Goal: Information Seeking & Learning: Learn about a topic

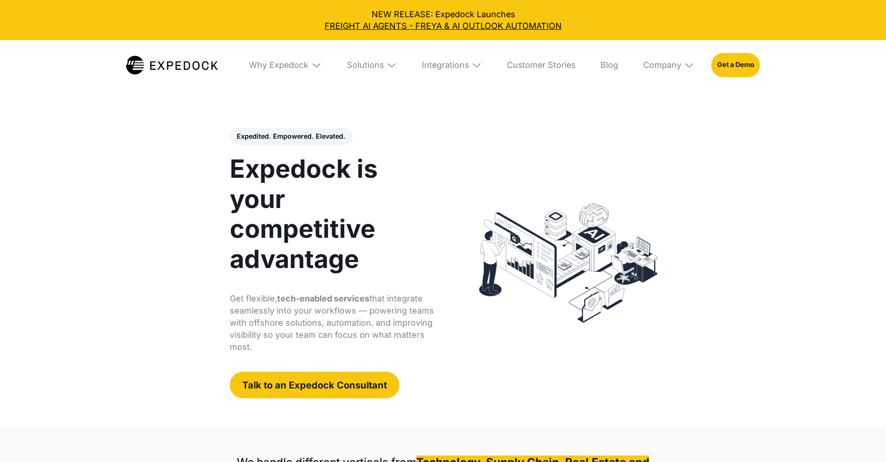
select select
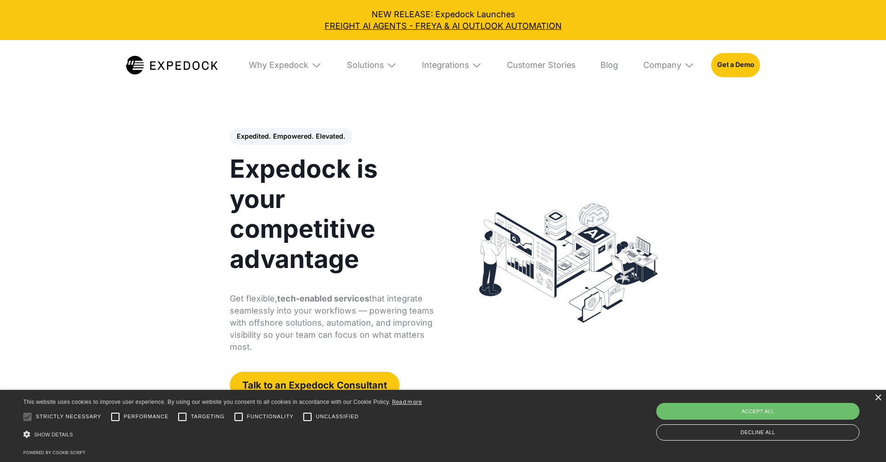
click at [677, 362] on div "Expedited. Empowered. Elevated. Automate Freight Document Extraction at 99.97% …" at bounding box center [443, 263] width 468 height 326
click at [95, 40] on div "NEW RELEASE: Expedock Launches FREIGHT AI AGENTS - FREYA & AI OUTLOOK AUTOMATION" at bounding box center [443, 20] width 886 height 40
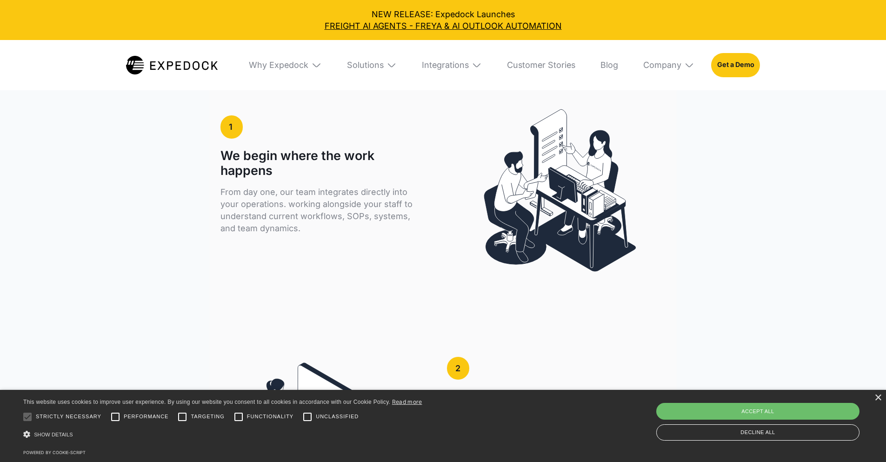
scroll to position [1628, 0]
click at [297, 67] on div "Why Expedock" at bounding box center [279, 65] width 60 height 10
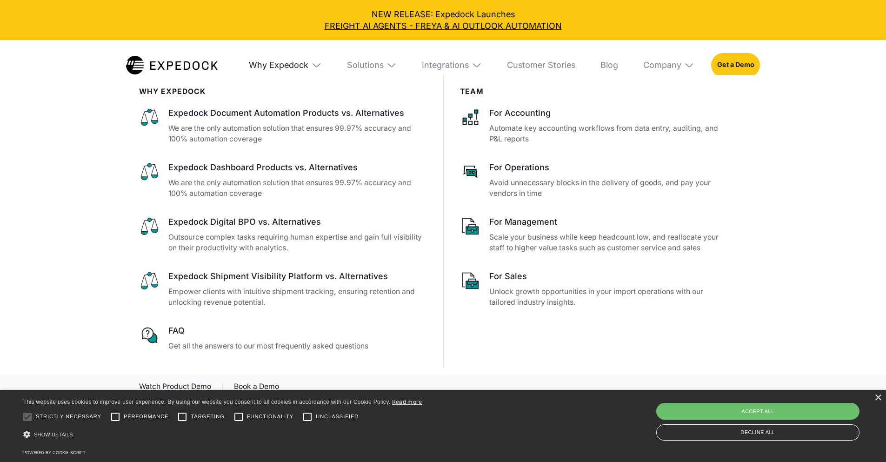
click at [298, 61] on div "Why Expedock" at bounding box center [279, 65] width 60 height 10
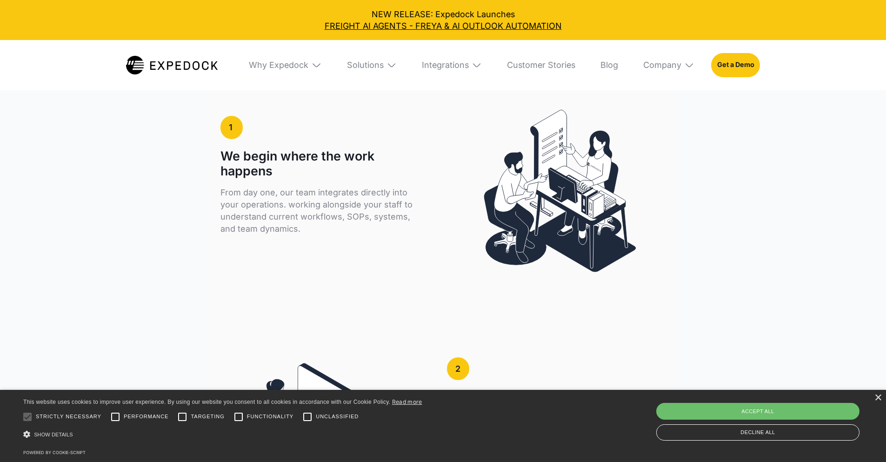
click at [340, 67] on div "Solutions" at bounding box center [372, 65] width 67 height 50
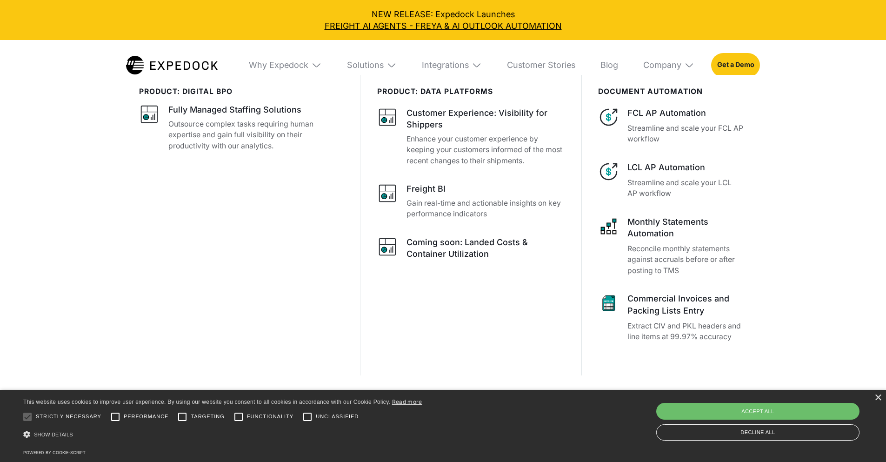
click at [341, 67] on div "Solutions" at bounding box center [372, 65] width 67 height 50
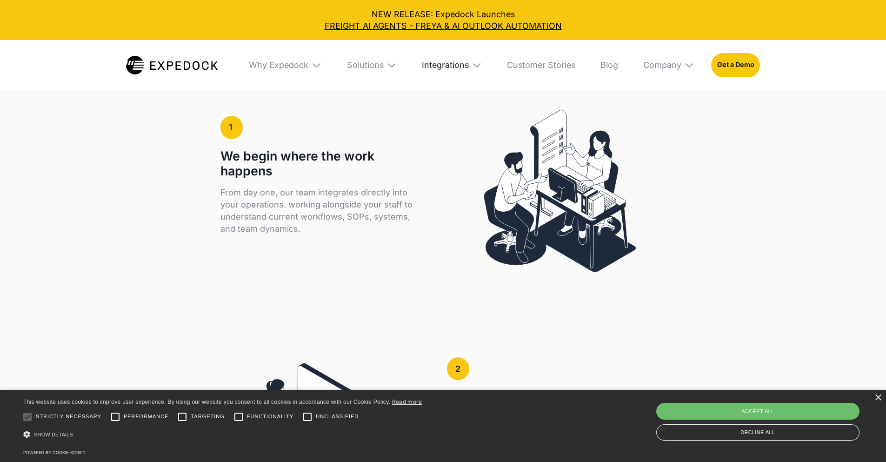
click at [436, 66] on div "Integrations" at bounding box center [445, 65] width 47 height 10
click at [697, 67] on div "Company" at bounding box center [669, 65] width 68 height 50
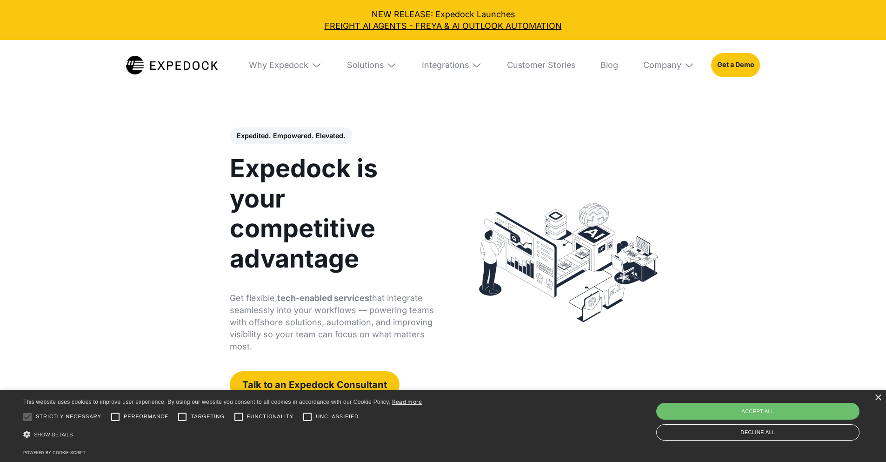
scroll to position [0, 0]
click at [879, 396] on div "×" at bounding box center [878, 397] width 7 height 7
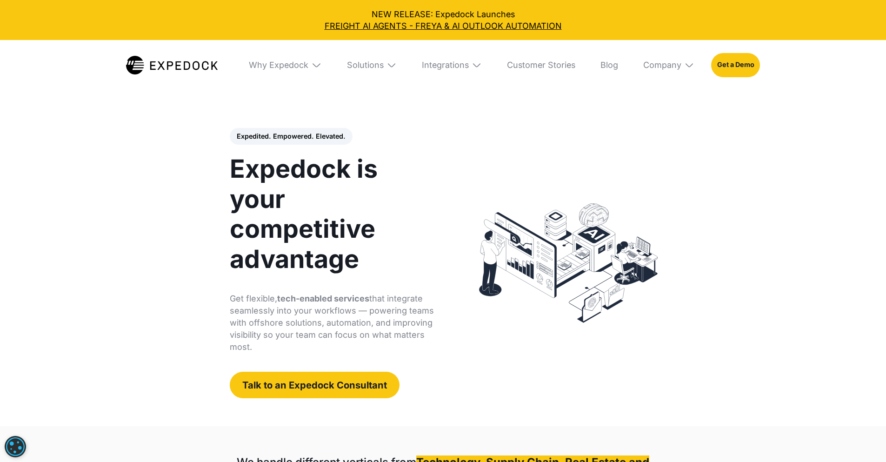
click at [666, 324] on img at bounding box center [568, 263] width 194 height 136
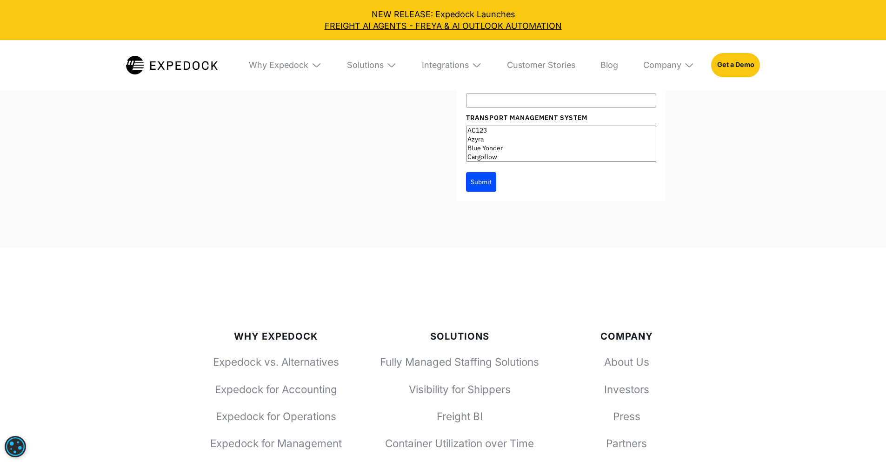
scroll to position [3396, 0]
drag, startPoint x: 234, startPoint y: 297, endPoint x: 110, endPoint y: 251, distance: 132.9
copy p "We know that adopting a new system brings questions. Here’s how we handle data …"
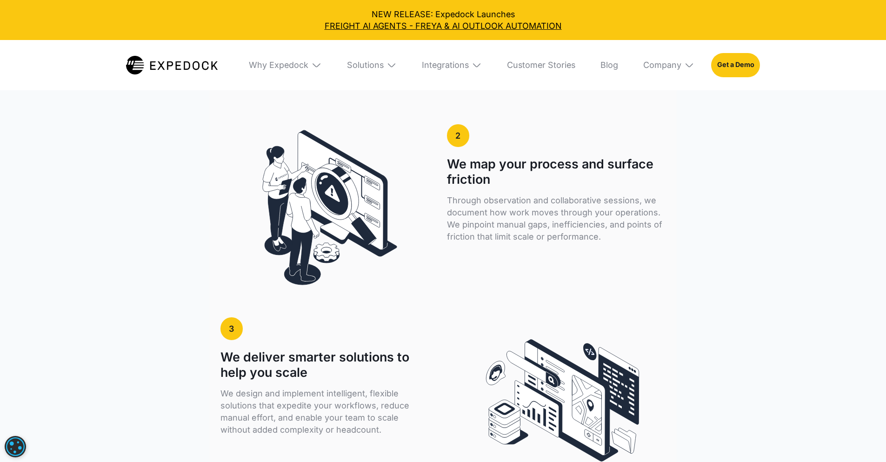
scroll to position [1861, 0]
drag, startPoint x: 205, startPoint y: 232, endPoint x: 265, endPoint y: 239, distance: 60.4
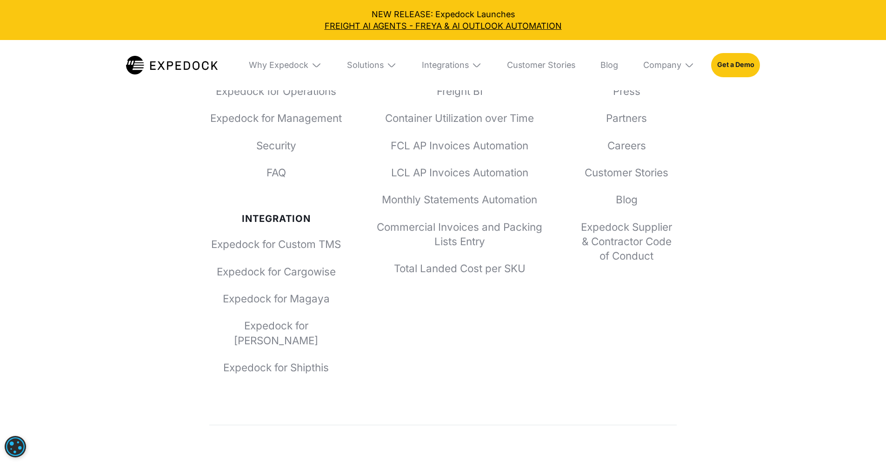
scroll to position [3737, 0]
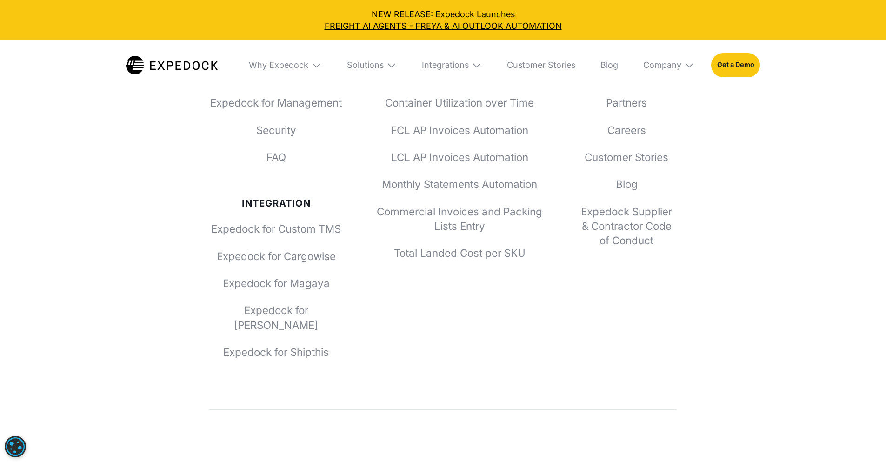
drag, startPoint x: 438, startPoint y: 307, endPoint x: 203, endPoint y: 284, distance: 235.5
copy h2 "Talk to an Expedock Consultant"
drag, startPoint x: 314, startPoint y: 376, endPoint x: 214, endPoint y: 341, distance: 105.5
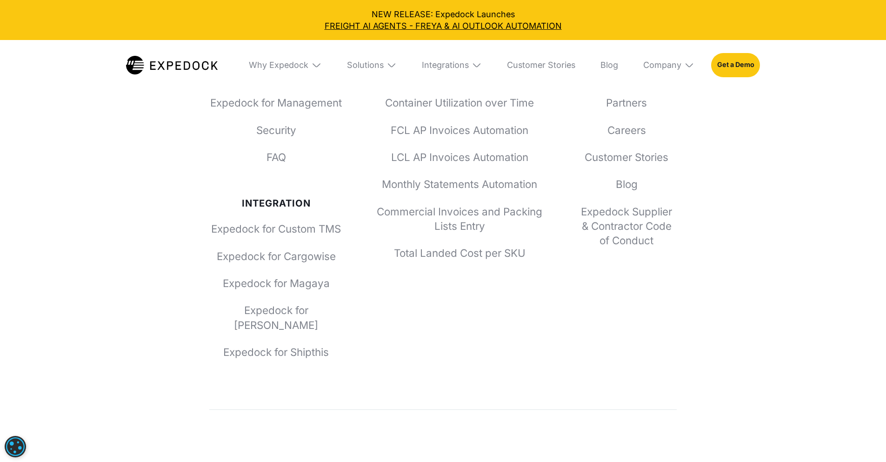
copy p "Let us help you optimize business processes and deliver unrivaled customer expe…"
drag, startPoint x: 558, startPoint y: 272, endPoint x: 570, endPoint y: 299, distance: 30.0
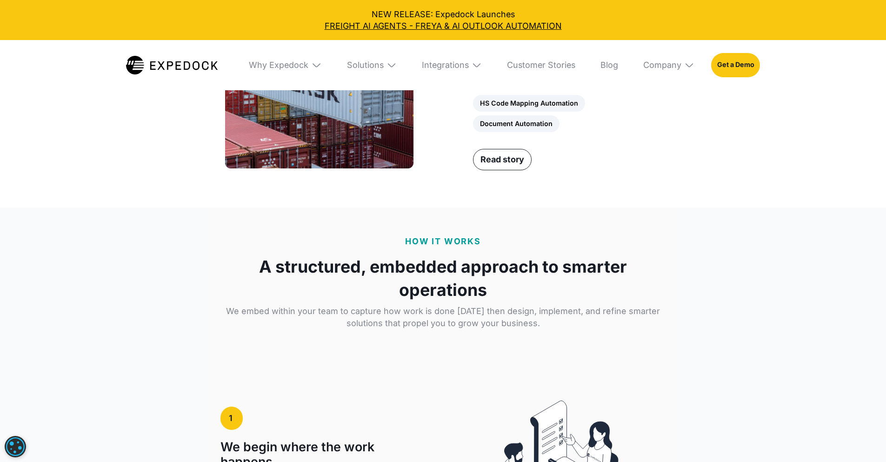
scroll to position [1337, 0]
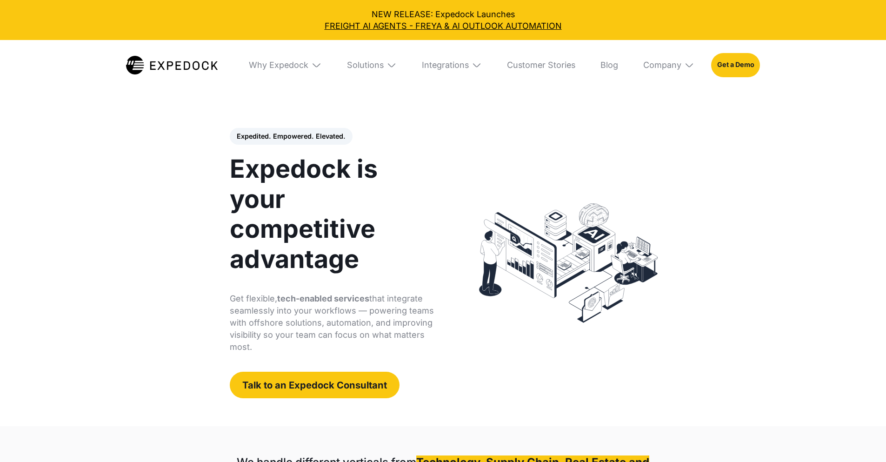
select select
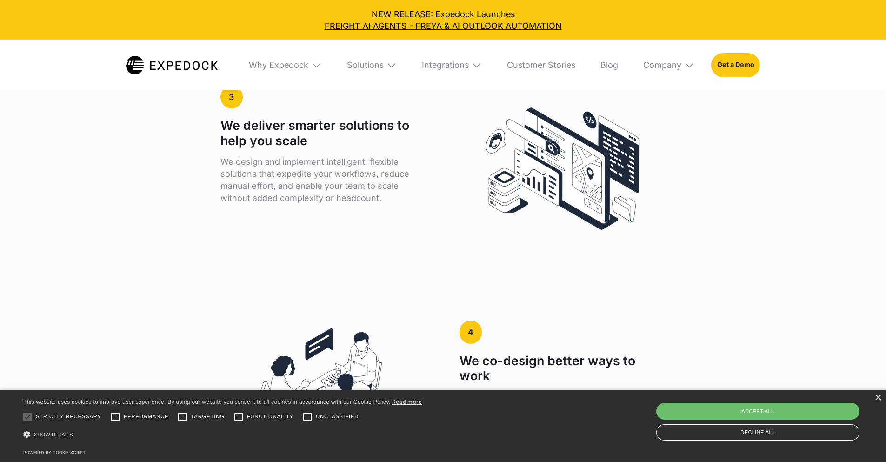
scroll to position [2093, 0]
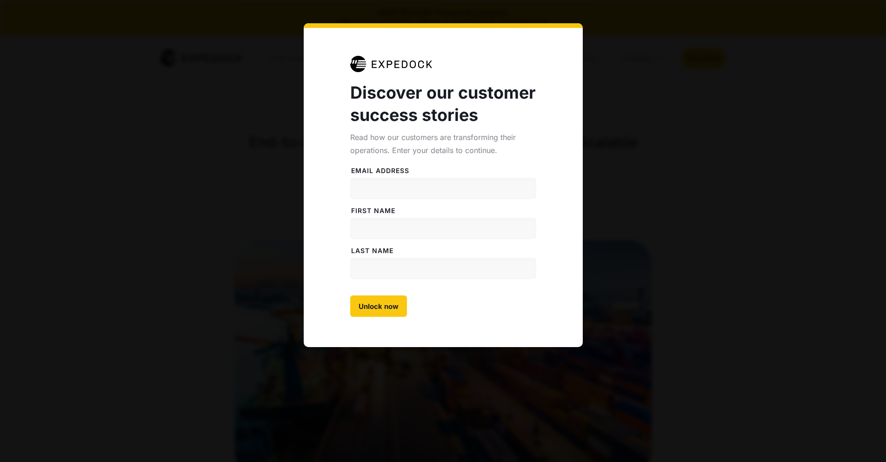
select select
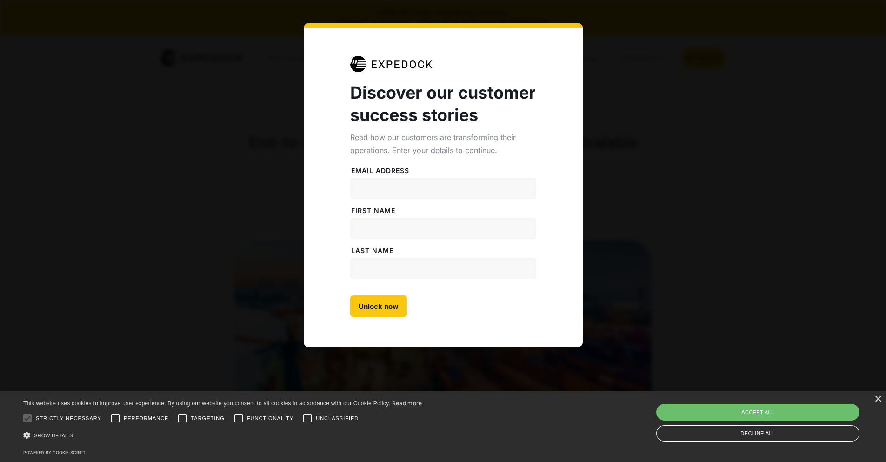
click at [617, 211] on div "Discover our customer success stories Read how our customers are transforming t…" at bounding box center [443, 231] width 886 height 462
click at [656, 164] on div "Discover our customer success stories Read how our customers are transforming t…" at bounding box center [443, 231] width 886 height 462
click at [877, 399] on div "×" at bounding box center [878, 399] width 7 height 7
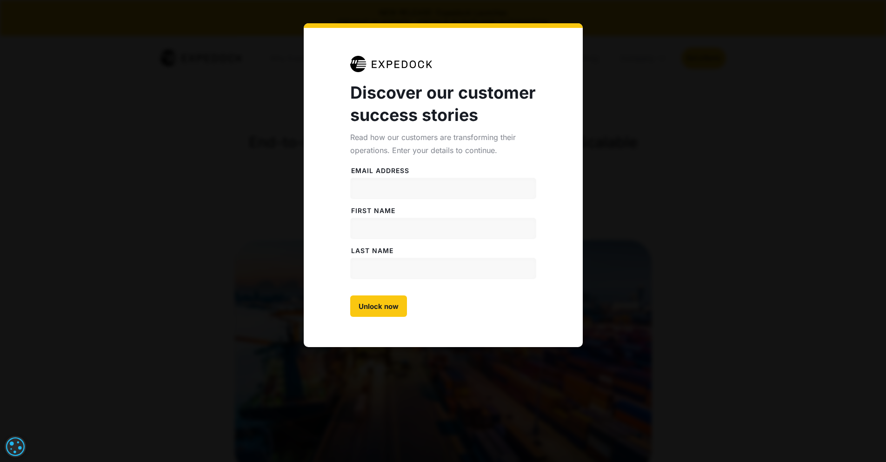
click at [584, 67] on div "Discover our customer success stories Read how our customers are transforming t…" at bounding box center [443, 231] width 886 height 462
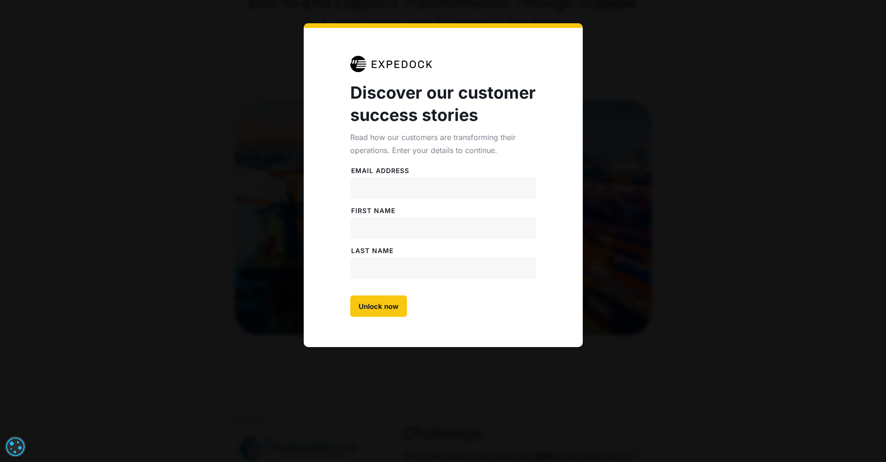
click at [700, 175] on div "Discover our customer success stories Read how our customers are transforming t…" at bounding box center [443, 231] width 886 height 462
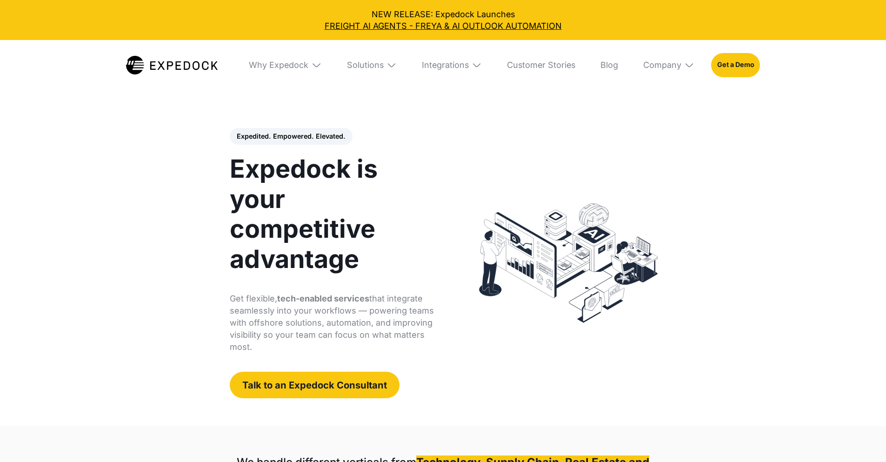
select select
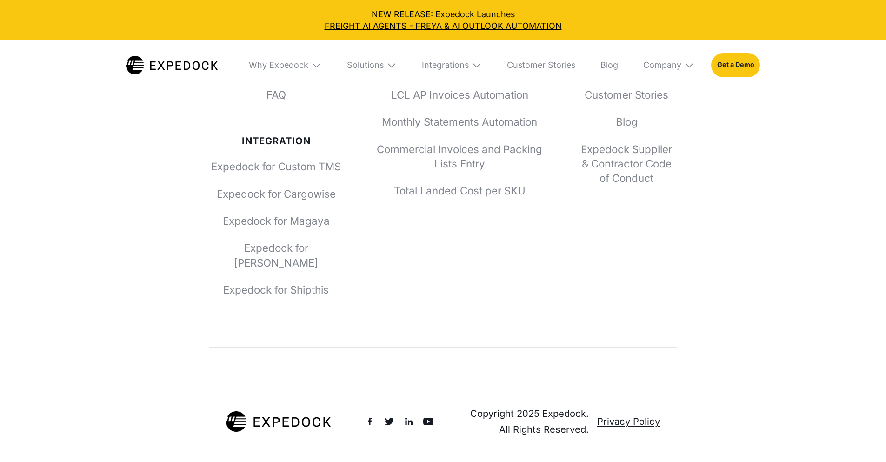
scroll to position [4092, 0]
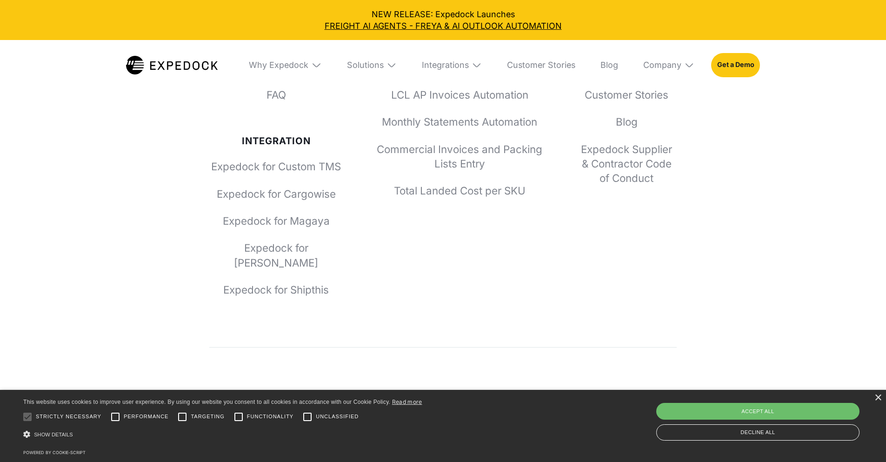
drag, startPoint x: 314, startPoint y: 245, endPoint x: 237, endPoint y: 249, distance: 77.3
copy div "Why Expedock"
drag, startPoint x: 348, startPoint y: 136, endPoint x: 209, endPoint y: 127, distance: 139.4
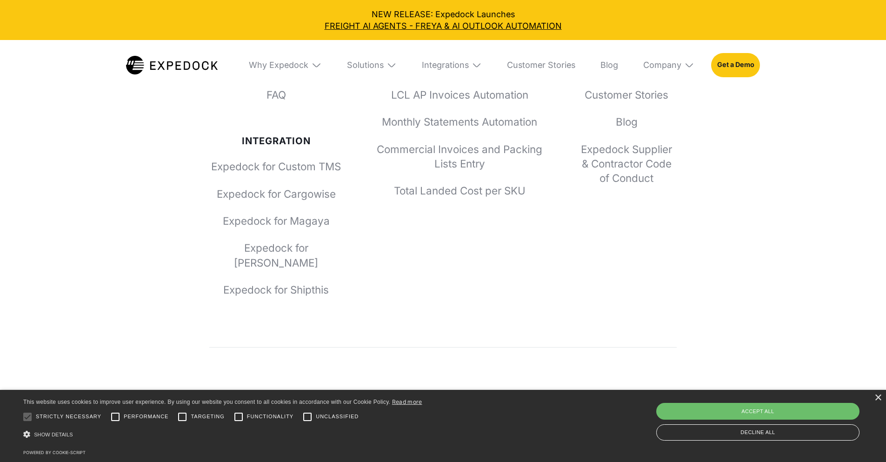
click at [209, 127] on div "Why Expedock Expedock vs. Alternatives Expedock for Accounting Expedock for Ope…" at bounding box center [443, 112] width 468 height 369
copy link "Expedock vs. Alternatives"
drag, startPoint x: 355, startPoint y: 157, endPoint x: 192, endPoint y: 161, distance: 163.8
click at [192, 161] on div "Why Expedock Expedock vs. Alternatives Expedock for Accounting Expedock for Ope…" at bounding box center [443, 154] width 886 height 618
copy link "Expedock for Accounting"
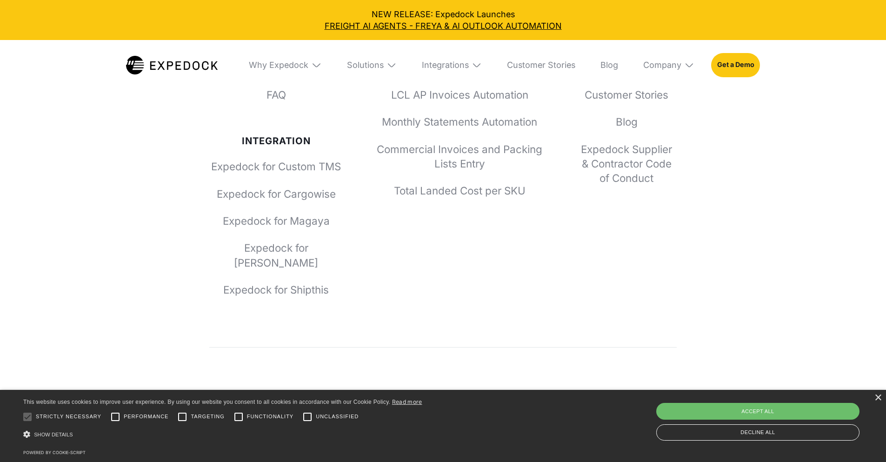
drag, startPoint x: 347, startPoint y: 185, endPoint x: 214, endPoint y: 185, distance: 132.6
click at [214, 185] on div "Why Expedock Expedock vs. Alternatives Expedock for Accounting Expedock for Ope…" at bounding box center [443, 112] width 468 height 369
copy link "Expedock for Operations"
drag, startPoint x: 352, startPoint y: 212, endPoint x: 208, endPoint y: 211, distance: 143.3
click at [209, 211] on div "Why Expedock Expedock vs. Alternatives Expedock for Accounting Expedock for Ope…" at bounding box center [443, 112] width 468 height 369
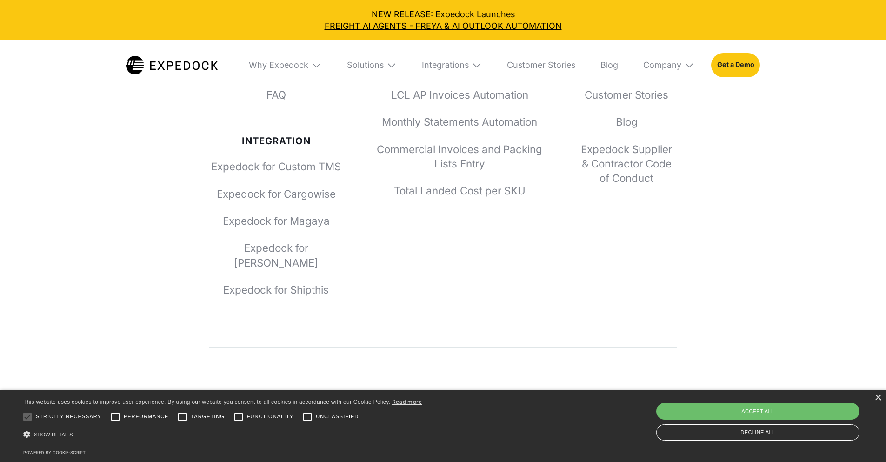
copy link "Expedock for Management"
drag, startPoint x: 185, startPoint y: 236, endPoint x: 324, endPoint y: 247, distance: 139.0
click at [324, 247] on div "Why Expedock Expedock vs. Alternatives Expedock for Accounting Expedock for Ope…" at bounding box center [443, 154] width 886 height 618
copy link "Security"
click at [330, 102] on link "FAQ" at bounding box center [276, 94] width 134 height 14
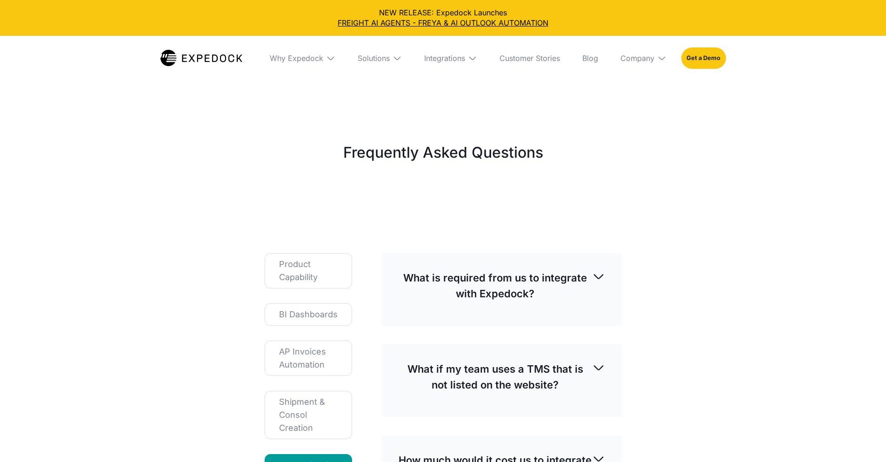
select select
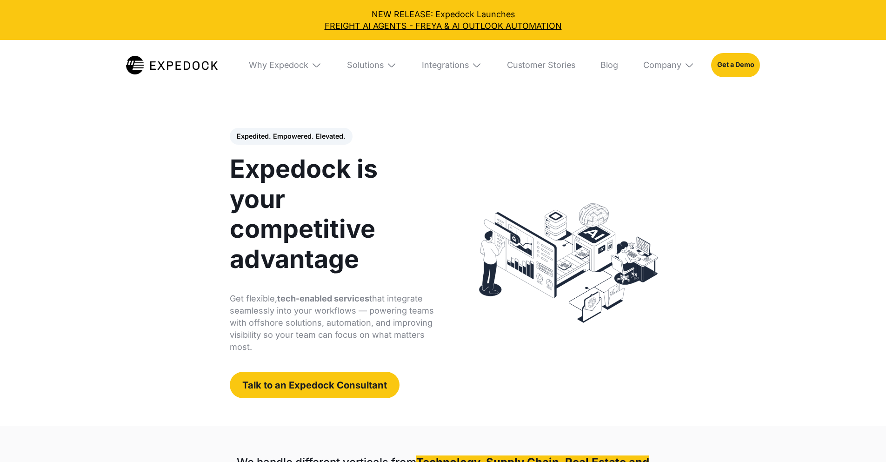
select select
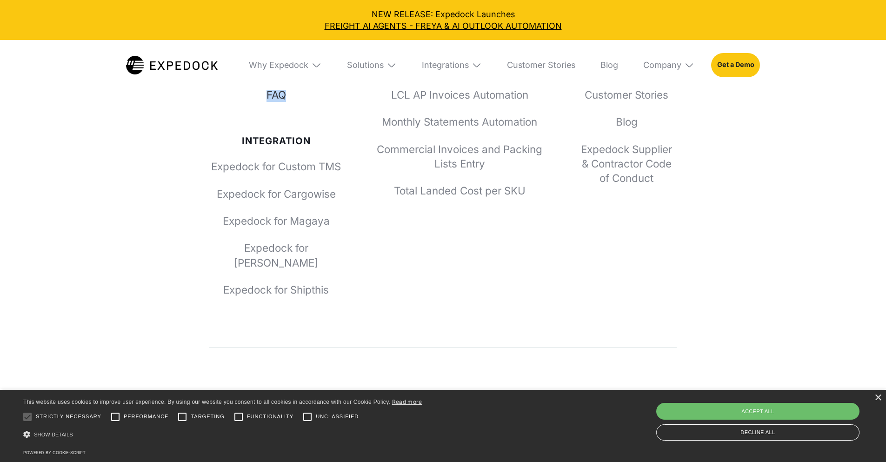
drag, startPoint x: 245, startPoint y: 268, endPoint x: 291, endPoint y: 267, distance: 45.6
click at [291, 267] on div "Why Expedock Expedock vs. Alternatives Expedock for Accounting Expedock for Ope…" at bounding box center [443, 154] width 886 height 618
copy link "FAQ"
drag, startPoint x: 318, startPoint y: 264, endPoint x: 232, endPoint y: 265, distance: 86.1
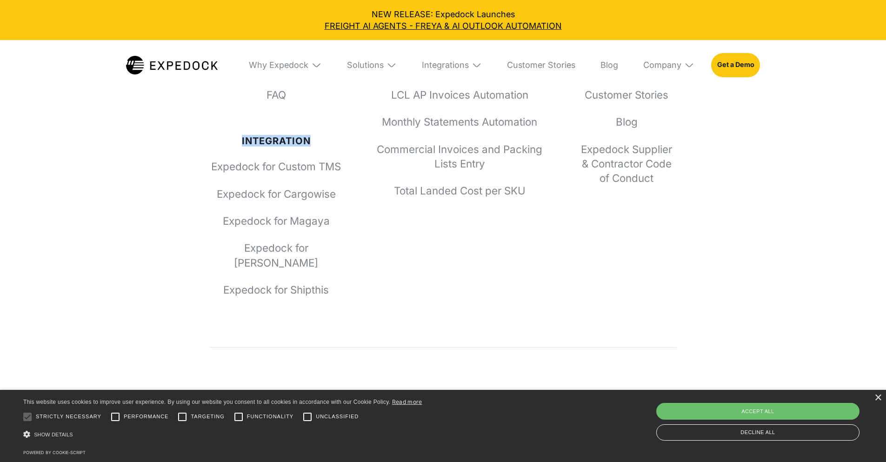
click at [232, 147] on div "Integration" at bounding box center [276, 140] width 134 height 11
copy div "Integration"
drag, startPoint x: 351, startPoint y: 205, endPoint x: 189, endPoint y: 193, distance: 162.3
click at [189, 193] on div "Why Expedock Expedock vs. Alternatives Expedock for Accounting Expedock for Ope…" at bounding box center [443, 154] width 886 height 618
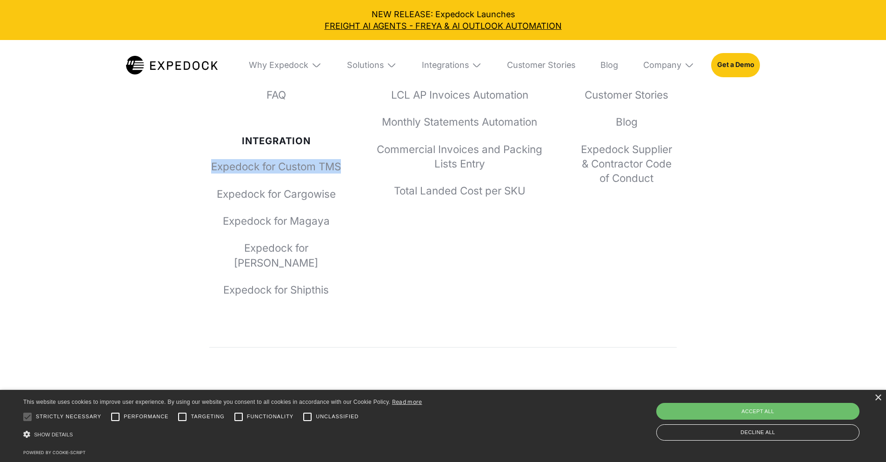
copy link "Expedock for Custom TMS"
drag, startPoint x: 354, startPoint y: 227, endPoint x: 207, endPoint y: 228, distance: 147.5
click at [207, 228] on div "Why Expedock Expedock vs. Alternatives Expedock for Accounting Expedock for Ope…" at bounding box center [443, 154] width 886 height 618
copy link "Expedock for Cargowise"
drag, startPoint x: 354, startPoint y: 252, endPoint x: 218, endPoint y: 250, distance: 135.4
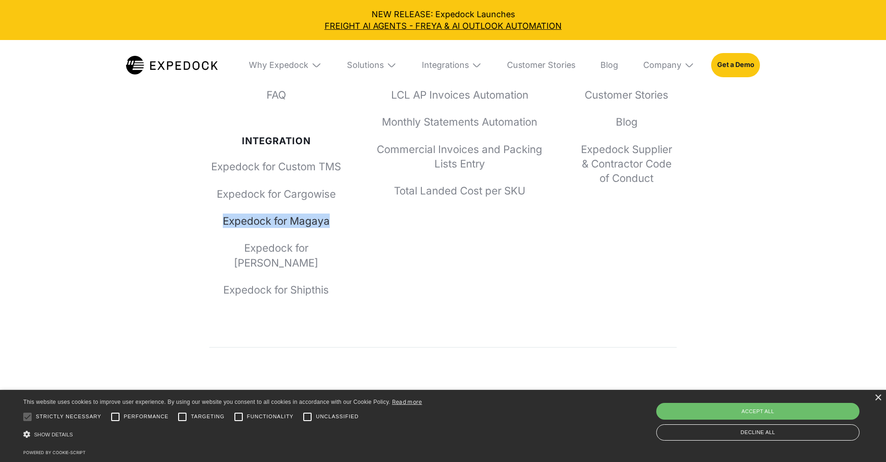
click at [218, 250] on div "Why Expedock Expedock vs. Alternatives Expedock for Accounting Expedock for Ope…" at bounding box center [443, 112] width 468 height 369
copy link "Expedock for Magaya"
drag, startPoint x: 355, startPoint y: 280, endPoint x: 195, endPoint y: 281, distance: 160.5
click at [195, 281] on div "Why Expedock Expedock vs. Alternatives Expedock for Accounting Expedock for Ope…" at bounding box center [443, 154] width 886 height 618
copy link "Expedock for [PERSON_NAME]"
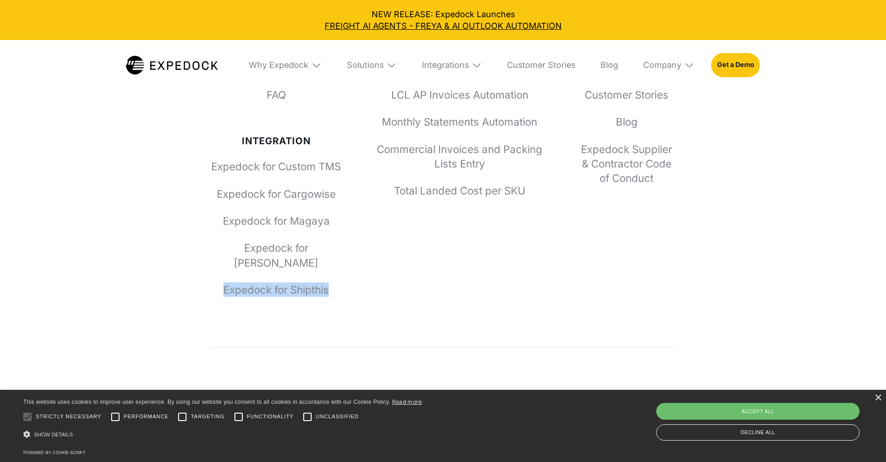
drag, startPoint x: 345, startPoint y: 301, endPoint x: 205, endPoint y: 303, distance: 139.6
click at [205, 303] on div "Why Expedock Expedock vs. Alternatives Expedock for Accounting Expedock for Ope…" at bounding box center [443, 154] width 886 height 618
copy link "Expedock for Shipthis"
drag, startPoint x: 515, startPoint y: 153, endPoint x: 421, endPoint y: 147, distance: 93.7
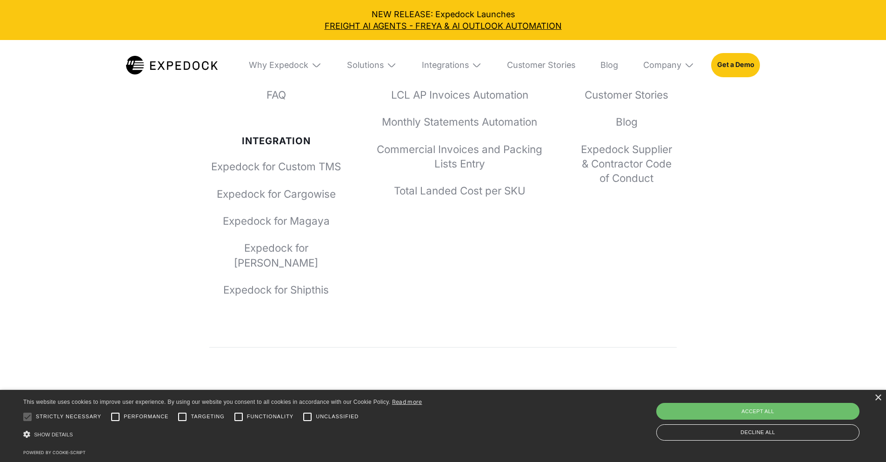
copy div "Solutions"
drag, startPoint x: 553, startPoint y: 176, endPoint x: 373, endPoint y: 181, distance: 180.1
click at [373, 181] on div "Why Expedock Expedock vs. Alternatives Expedock for Accounting Expedock for Ope…" at bounding box center [443, 112] width 468 height 369
copy link "Fully Managed Staffing Solutions"
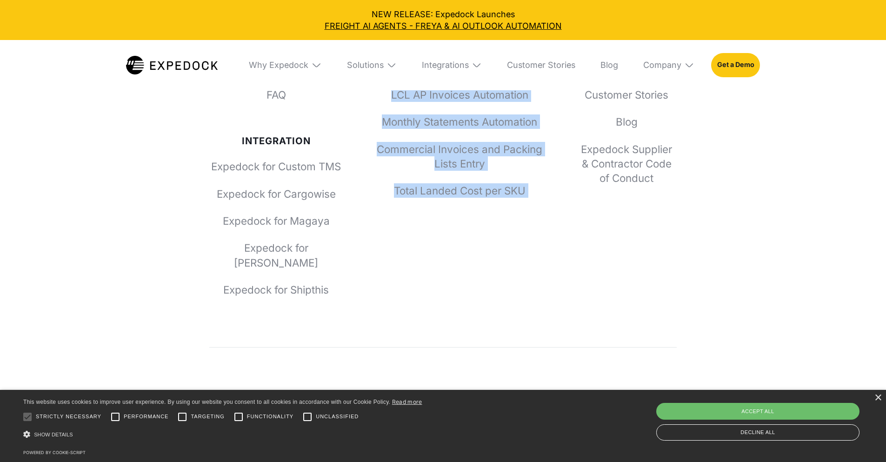
drag, startPoint x: 550, startPoint y: 207, endPoint x: 377, endPoint y: 205, distance: 173.5
click at [387, 203] on div "Why Expedock Expedock vs. Alternatives Expedock for Accounting Expedock for Ope…" at bounding box center [443, 112] width 468 height 369
click at [375, 208] on div "Why Expedock Expedock vs. Alternatives Expedock for Accounting Expedock for Ope…" at bounding box center [443, 112] width 468 height 369
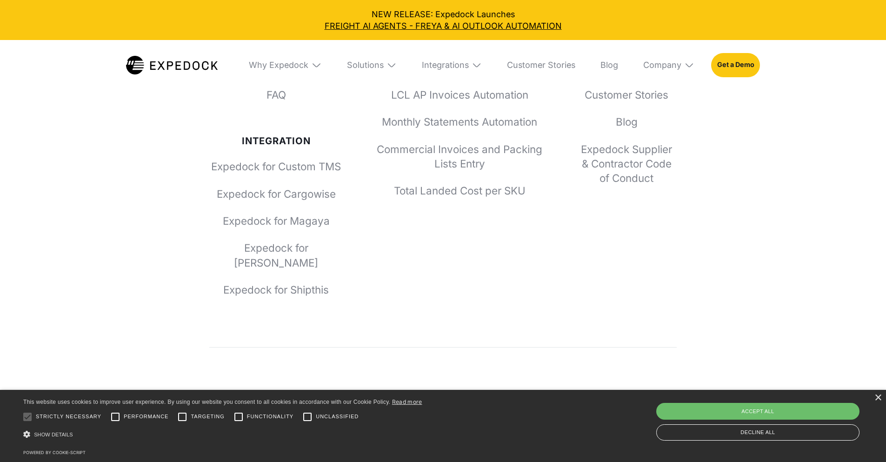
drag, startPoint x: 374, startPoint y: 200, endPoint x: 525, endPoint y: 207, distance: 151.8
click at [525, 207] on div "Why Expedock Expedock vs. Alternatives Expedock for Accounting Expedock for Ope…" at bounding box center [443, 112] width 468 height 369
copy link "Visibility for Shippers"
drag, startPoint x: 545, startPoint y: 229, endPoint x: 434, endPoint y: 233, distance: 110.8
click at [434, 233] on div "Why Expedock Expedock vs. Alternatives Expedock for Accounting Expedock for Ope…" at bounding box center [443, 112] width 468 height 369
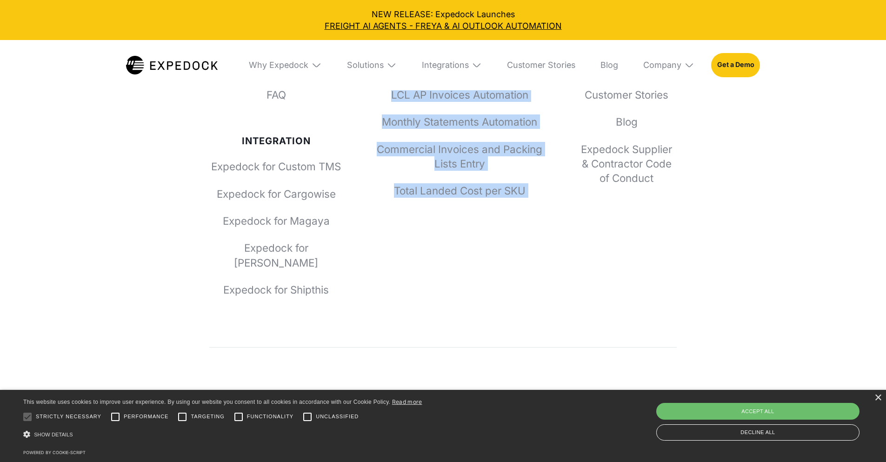
drag, startPoint x: 562, startPoint y: 257, endPoint x: 410, endPoint y: 259, distance: 152.6
click at [405, 258] on div "Why Expedock Expedock vs. Alternatives Expedock for Accounting Expedock for Ope…" at bounding box center [443, 112] width 468 height 369
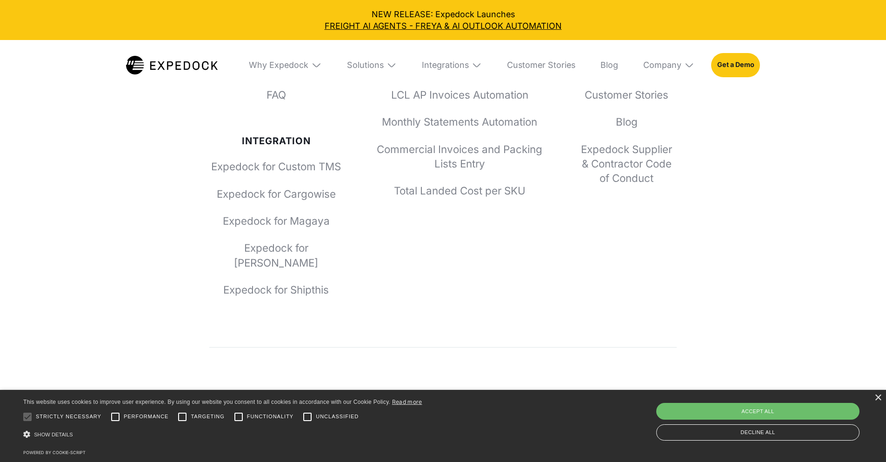
drag, startPoint x: 360, startPoint y: 254, endPoint x: 547, endPoint y: 261, distance: 186.6
click at [547, 261] on div "Why Expedock Expedock vs. Alternatives Expedock for Accounting Expedock for Ope…" at bounding box center [443, 112] width 468 height 369
drag, startPoint x: 550, startPoint y: 287, endPoint x: 385, endPoint y: 284, distance: 165.2
click at [385, 284] on div "Why Expedock Expedock vs. Alternatives Expedock for Accounting Expedock for Ope…" at bounding box center [443, 112] width 468 height 369
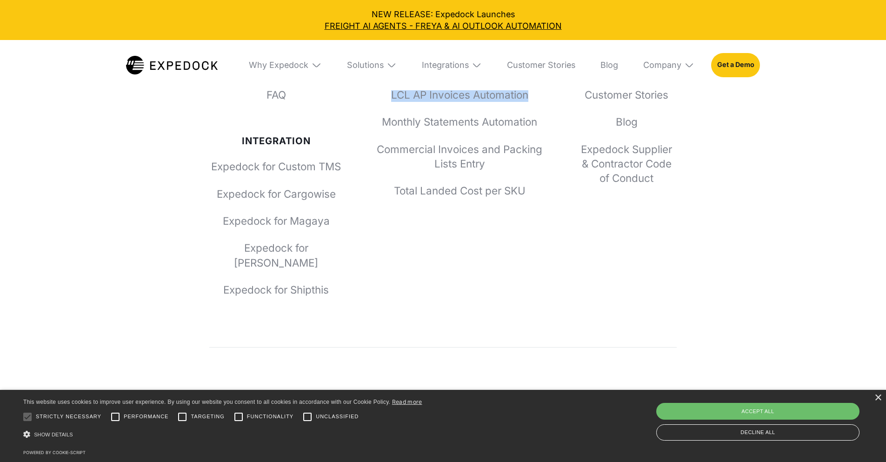
drag, startPoint x: 546, startPoint y: 265, endPoint x: 366, endPoint y: 267, distance: 180.0
click at [366, 267] on div "Why Expedock Expedock vs. Alternatives Expedock for Accounting Expedock for Ope…" at bounding box center [443, 112] width 468 height 369
drag, startPoint x: 550, startPoint y: 239, endPoint x: 469, endPoint y: 241, distance: 81.0
click at [467, 240] on div "Why Expedock Expedock vs. Alternatives Expedock for Accounting Expedock for Ope…" at bounding box center [443, 112] width 468 height 369
drag, startPoint x: 551, startPoint y: 269, endPoint x: 393, endPoint y: 271, distance: 158.2
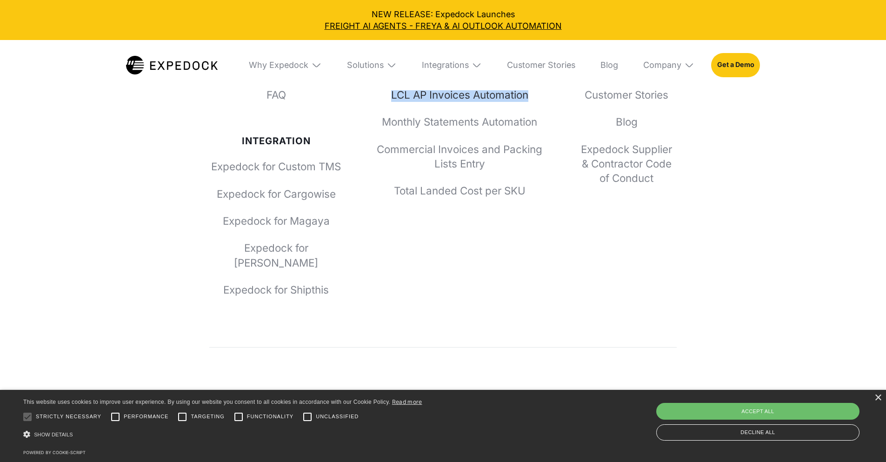
click at [393, 271] on div "Why Expedock Expedock vs. Alternatives Expedock for Accounting Expedock for Ope…" at bounding box center [443, 112] width 468 height 369
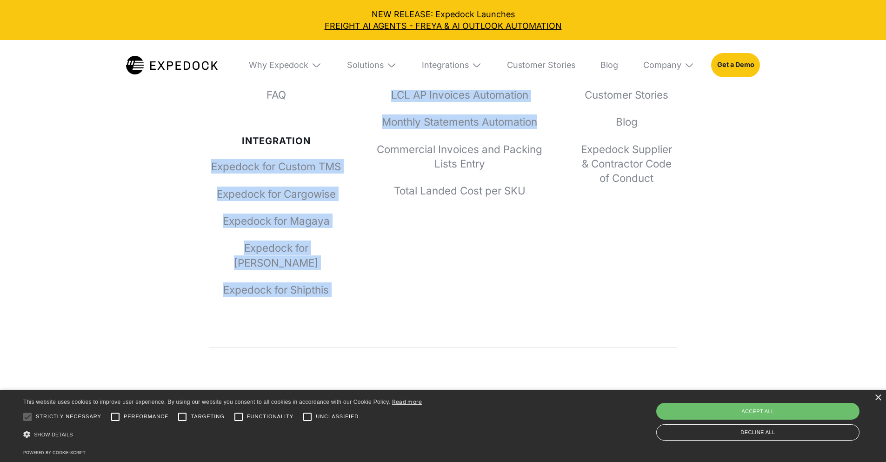
drag, startPoint x: 557, startPoint y: 292, endPoint x: 356, endPoint y: 295, distance: 201.0
click at [356, 295] on div "Why Expedock Expedock vs. Alternatives Expedock for Accounting Expedock for Ope…" at bounding box center [443, 112] width 468 height 369
click at [560, 287] on div "Why Expedock Expedock vs. Alternatives Expedock for Accounting Expedock for Ope…" at bounding box center [443, 112] width 468 height 369
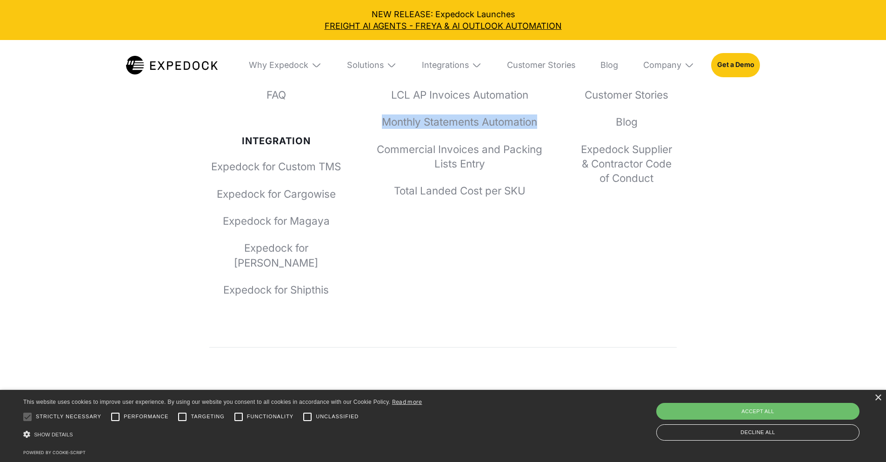
drag, startPoint x: 559, startPoint y: 293, endPoint x: 368, endPoint y: 294, distance: 190.7
click at [368, 294] on div "Why Expedock Expedock vs. Alternatives Expedock for Accounting Expedock for Ope…" at bounding box center [443, 112] width 468 height 369
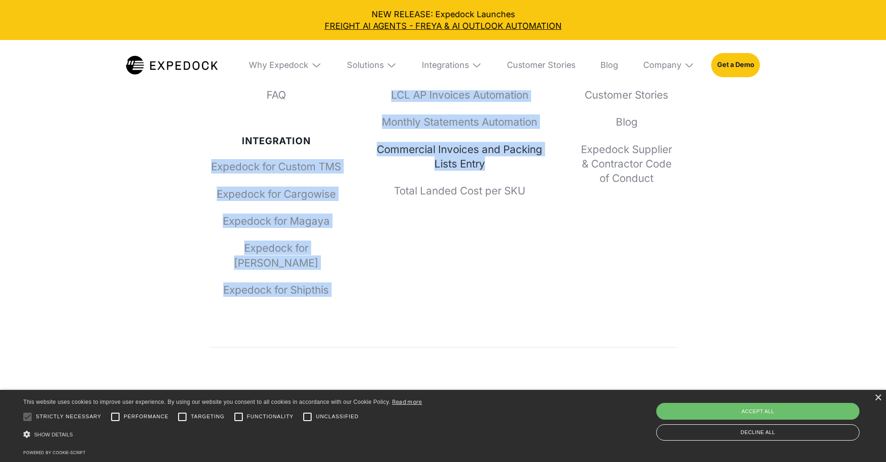
drag, startPoint x: 359, startPoint y: 316, endPoint x: 516, endPoint y: 339, distance: 159.3
click at [497, 297] on div "Why Expedock Expedock vs. Alternatives Expedock for Accounting Expedock for Ope…" at bounding box center [443, 112] width 468 height 369
click at [524, 171] on link "Commercial Invoices and Packing Lists Entry" at bounding box center [459, 156] width 167 height 29
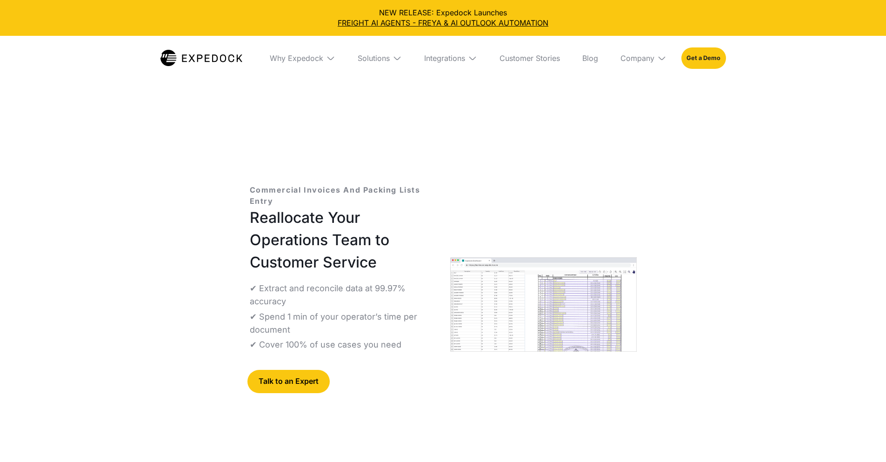
select select
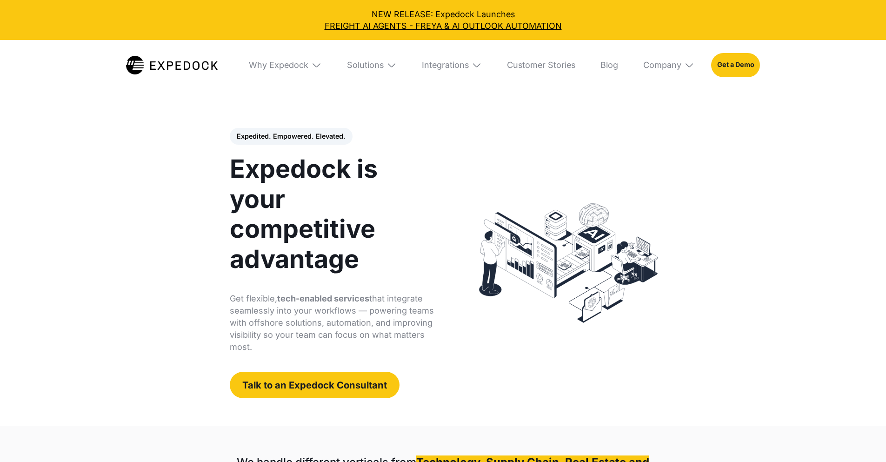
select select
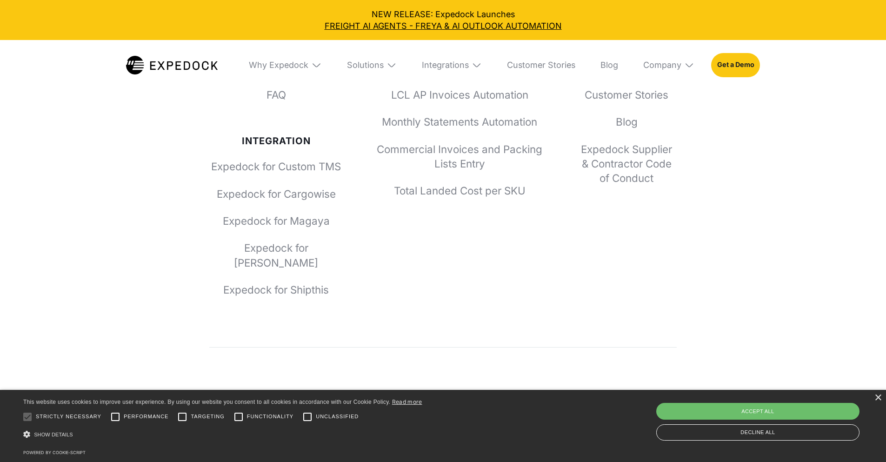
click at [564, 437] on div "This website uses cookies to improve user experience. By using our website you …" at bounding box center [443, 422] width 840 height 50
drag, startPoint x: 523, startPoint y: 339, endPoint x: 370, endPoint y: 318, distance: 153.9
click at [370, 297] on div "Why Expedock Expedock vs. Alternatives Expedock for Accounting Expedock for Ope…" at bounding box center [443, 112] width 468 height 369
copy link "Commercial Invoices and Packing Lists Entry"
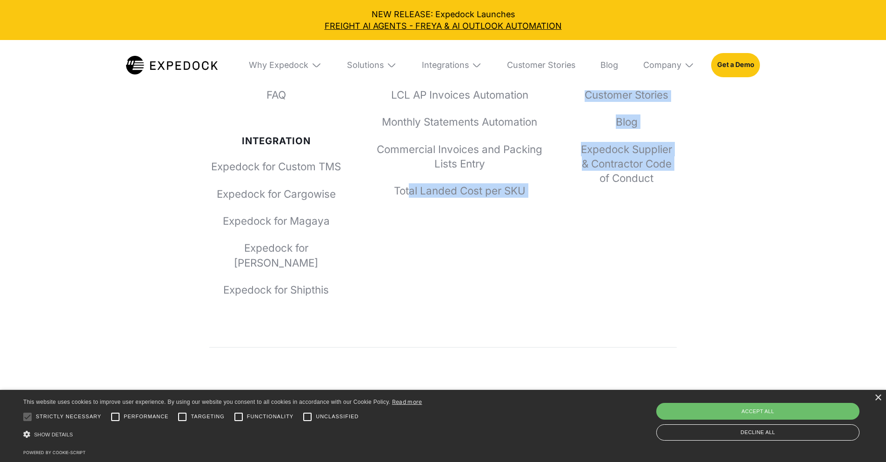
drag, startPoint x: 521, startPoint y: 300, endPoint x: 409, endPoint y: 239, distance: 128.0
click at [409, 239] on div "Why Expedock Expedock vs. Alternatives Expedock for Accounting Expedock for Ope…" at bounding box center [443, 112] width 468 height 369
click at [496, 279] on div "Solutions Fully Managed Staffing Solutions Visibility for Shippers Freight BI C…" at bounding box center [459, 112] width 167 height 369
drag, startPoint x: 567, startPoint y: 231, endPoint x: 424, endPoint y: 218, distance: 142.9
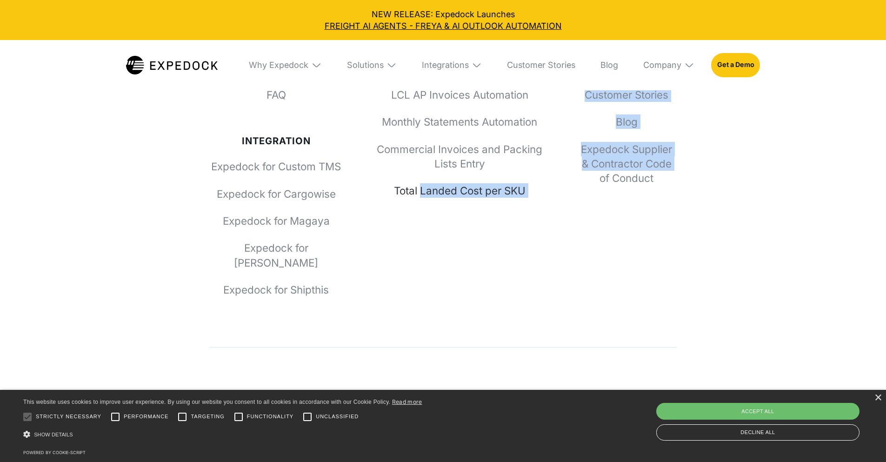
click at [422, 218] on div "Why Expedock Expedock vs. Alternatives Expedock for Accounting Expedock for Ope…" at bounding box center [443, 112] width 468 height 369
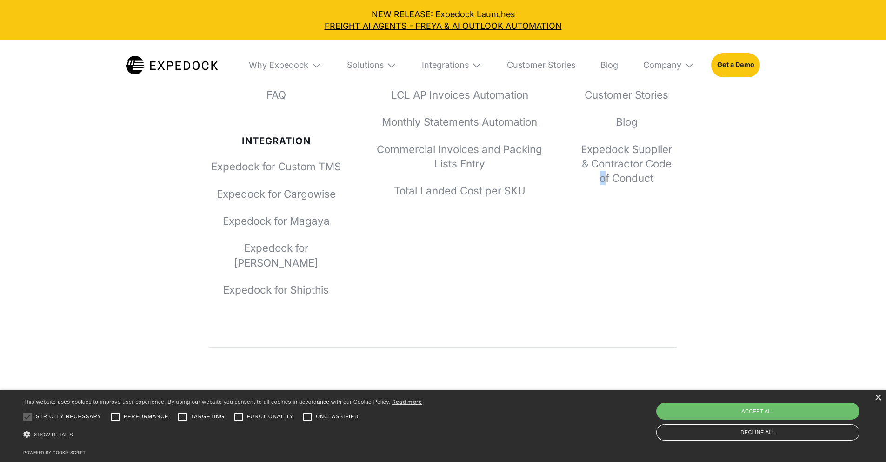
click at [599, 297] on div "Company About Us Investors Press Partners Careers Customer Stories Blog Expedoc…" at bounding box center [627, 112] width 100 height 369
drag, startPoint x: 368, startPoint y: 227, endPoint x: 524, endPoint y: 238, distance: 155.8
click at [524, 238] on div "Why Expedock Expedock vs. Alternatives Expedock for Accounting Expedock for Ope…" at bounding box center [443, 112] width 468 height 369
copy link "Total Landed Cost per SKU"
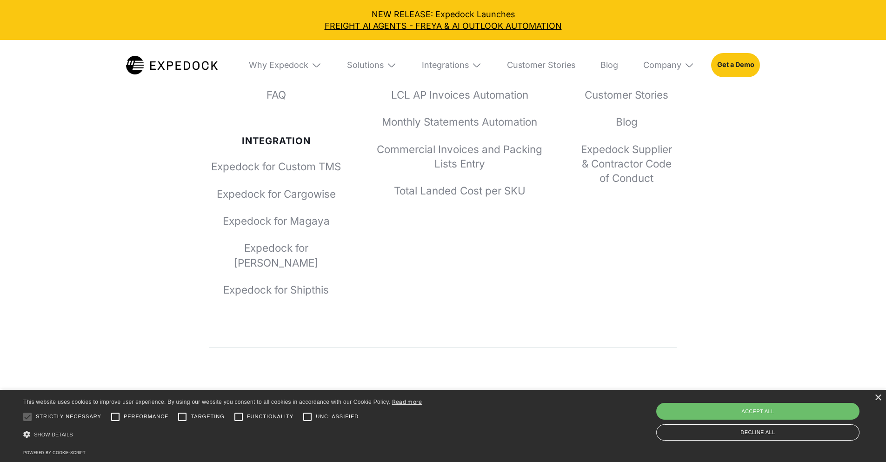
drag, startPoint x: 712, startPoint y: 183, endPoint x: 612, endPoint y: 186, distance: 99.6
click at [617, 186] on div "Why Expedock Expedock vs. Alternatives Expedock for Accounting Expedock for Ope…" at bounding box center [443, 154] width 886 height 618
drag, startPoint x: 657, startPoint y: 151, endPoint x: 604, endPoint y: 156, distance: 52.9
drag, startPoint x: 639, startPoint y: 214, endPoint x: 609, endPoint y: 210, distance: 30.1
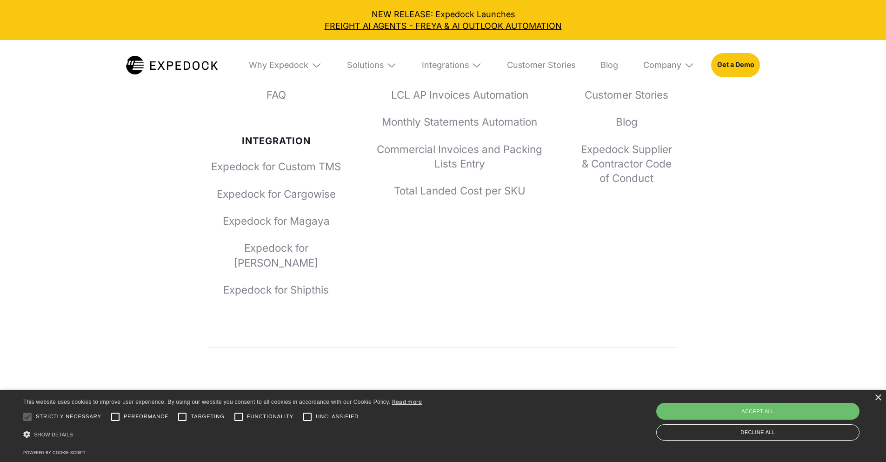
click at [609, 210] on div "Why Expedock Expedock vs. Alternatives Expedock for Accounting Expedock for Ope…" at bounding box center [443, 154] width 886 height 618
click at [748, 218] on div "Why Expedock Expedock vs. Alternatives Expedock for Accounting Expedock for Ope…" at bounding box center [443, 154] width 886 height 618
drag, startPoint x: 675, startPoint y: 207, endPoint x: 604, endPoint y: 234, distance: 76.1
click at [601, 211] on div "Why Expedock Expedock vs. Alternatives Expedock for Accounting Expedock for Ope…" at bounding box center [443, 154] width 886 height 618
copy link "Investors"
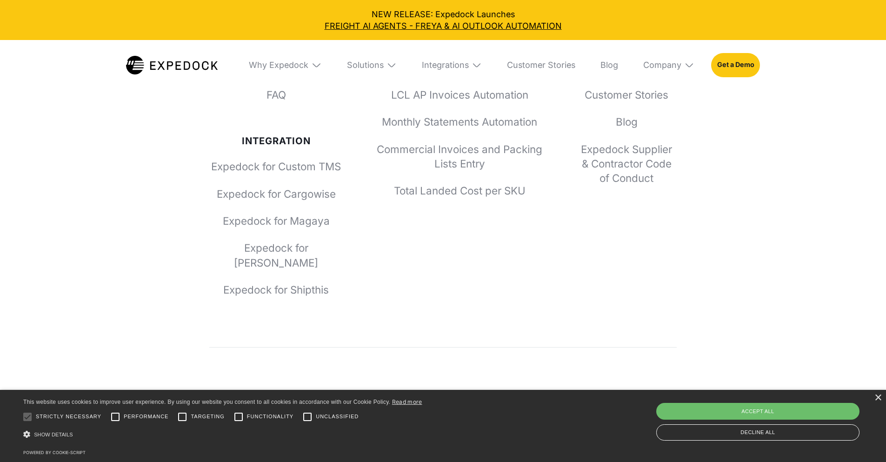
drag, startPoint x: 626, startPoint y: 230, endPoint x: 596, endPoint y: 232, distance: 29.4
click at [596, 232] on div "Why Expedock Expedock vs. Alternatives Expedock for Accounting Expedock for Ope…" at bounding box center [443, 154] width 886 height 618
copy link "Press"
drag, startPoint x: 737, startPoint y: 258, endPoint x: 597, endPoint y: 260, distance: 140.0
click at [597, 260] on div "Why Expedock Expedock vs. Alternatives Expedock for Accounting Expedock for Ope…" at bounding box center [443, 154] width 886 height 618
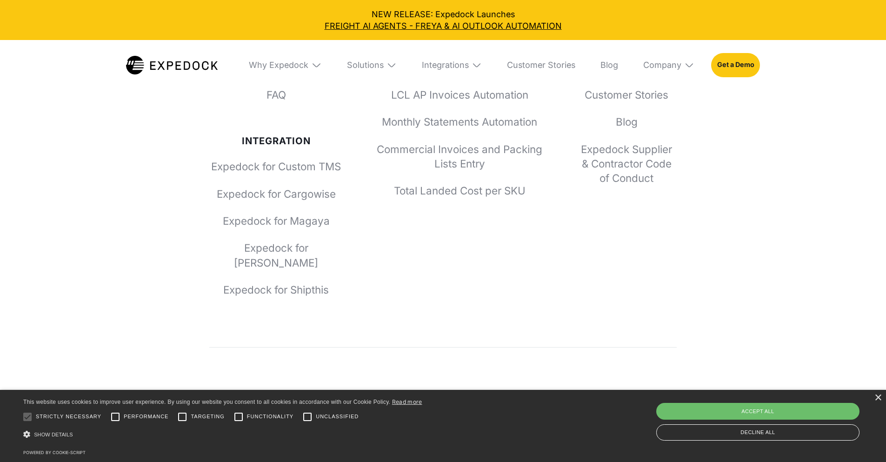
copy link "Partners"
drag, startPoint x: 705, startPoint y: 193, endPoint x: 605, endPoint y: 193, distance: 100.0
click at [605, 193] on div "Why Expedock Expedock vs. Alternatives Expedock for Accounting Expedock for Ope…" at bounding box center [443, 154] width 886 height 618
copy link "Careers"
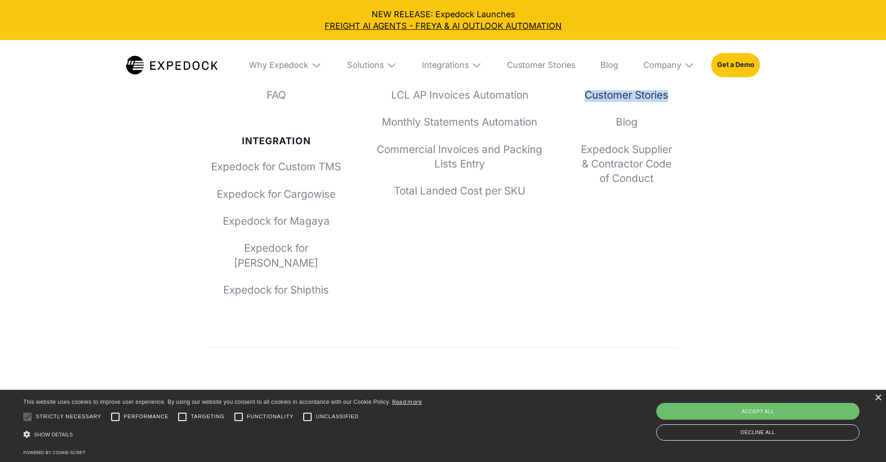
drag, startPoint x: 729, startPoint y: 225, endPoint x: 581, endPoint y: 222, distance: 147.5
click at [581, 222] on div "Why Expedock Expedock vs. Alternatives Expedock for Accounting Expedock for Ope…" at bounding box center [443, 154] width 886 height 618
copy link "Customer Stories"
drag, startPoint x: 636, startPoint y: 247, endPoint x: 616, endPoint y: 247, distance: 20.0
click at [616, 247] on div "Why Expedock Expedock vs. Alternatives Expedock for Accounting Expedock for Ope…" at bounding box center [443, 154] width 886 height 618
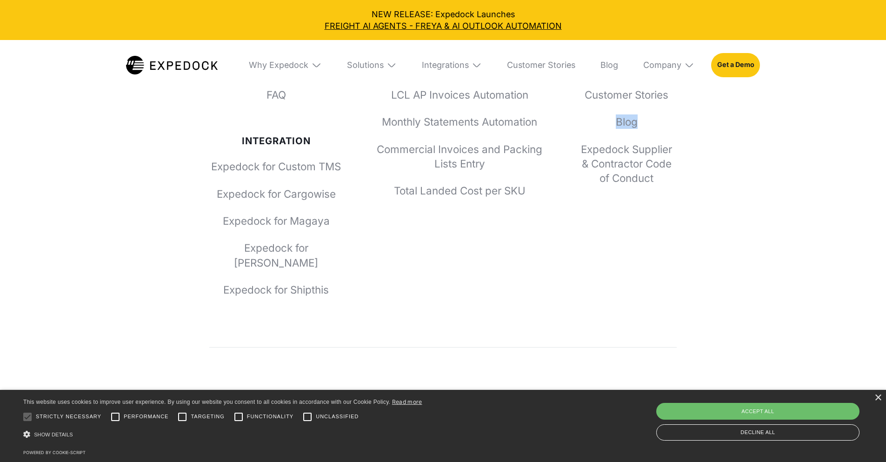
copy link "Blog"
drag, startPoint x: 722, startPoint y: 186, endPoint x: 580, endPoint y: 141, distance: 149.2
click at [580, 141] on div "Why Expedock Expedock vs. Alternatives Expedock for Accounting Expedock for Ope…" at bounding box center [443, 154] width 886 height 618
copy link "Expedock Supplier & Contractor Code of Conduct"
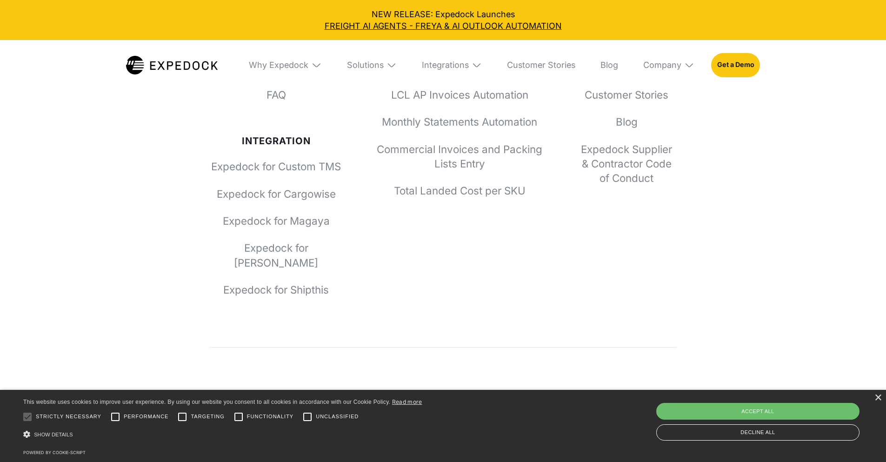
drag, startPoint x: 592, startPoint y: 379, endPoint x: 521, endPoint y: 379, distance: 71.2
click at [521, 406] on div "Copyright 2025 Expedock. All Rights Reserved. Privacy Policy" at bounding box center [559, 421] width 201 height 31
click at [879, 397] on div "×" at bounding box center [878, 397] width 7 height 7
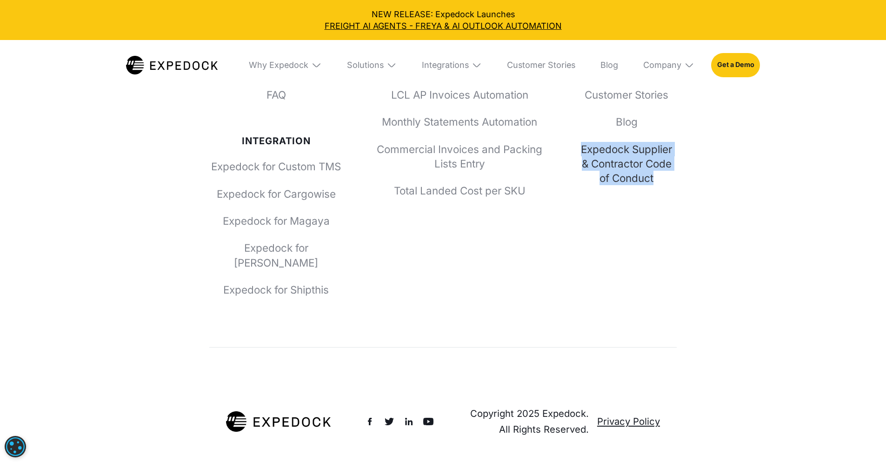
drag, startPoint x: 564, startPoint y: 140, endPoint x: 658, endPoint y: 174, distance: 99.9
click at [658, 174] on div "Why Expedock Expedock vs. Alternatives Expedock for Accounting Expedock for Ope…" at bounding box center [443, 112] width 468 height 369
copy link "Expedock Supplier & Contractor Code of Conduct"
click at [480, 70] on div "Integrations" at bounding box center [452, 65] width 77 height 50
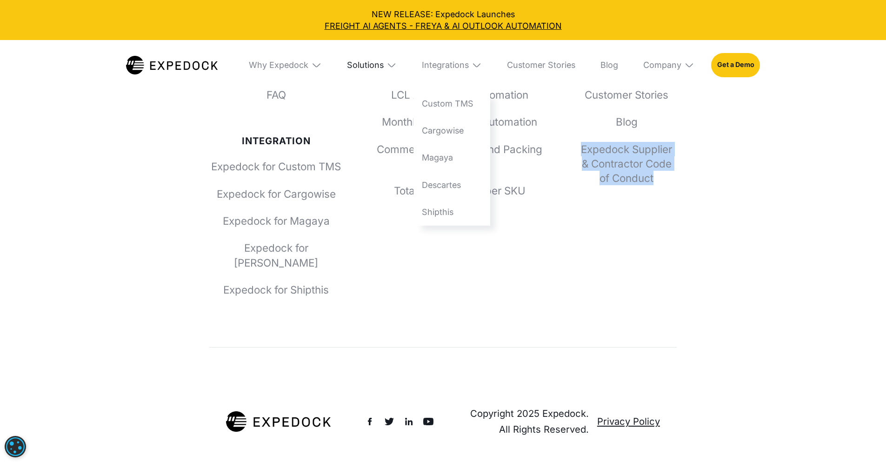
click at [375, 64] on div "Solutions" at bounding box center [365, 65] width 37 height 10
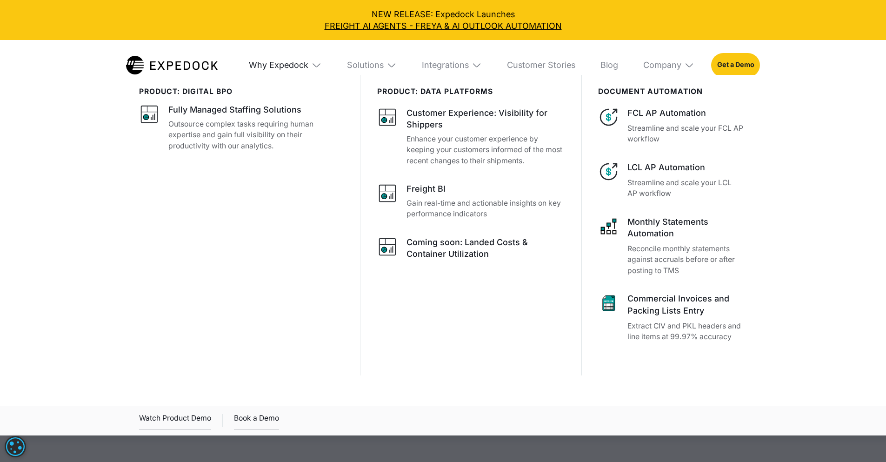
click at [287, 60] on div "Why Expedock" at bounding box center [279, 65] width 60 height 10
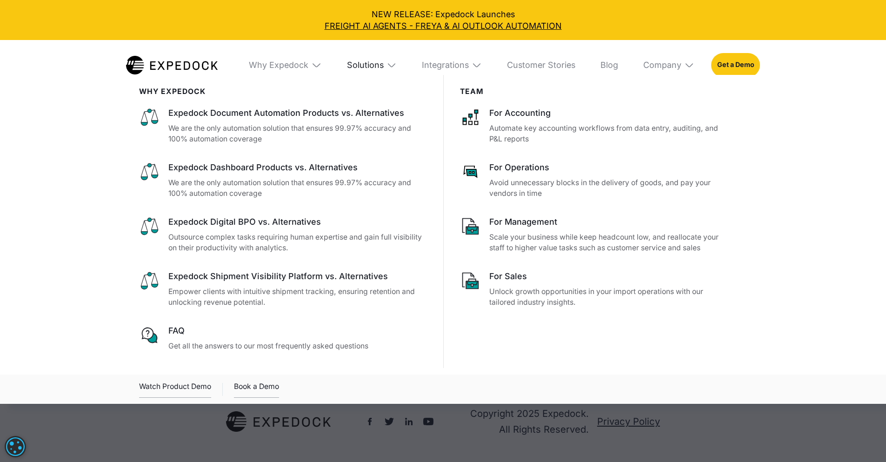
click at [384, 62] on div "Solutions" at bounding box center [365, 65] width 37 height 10
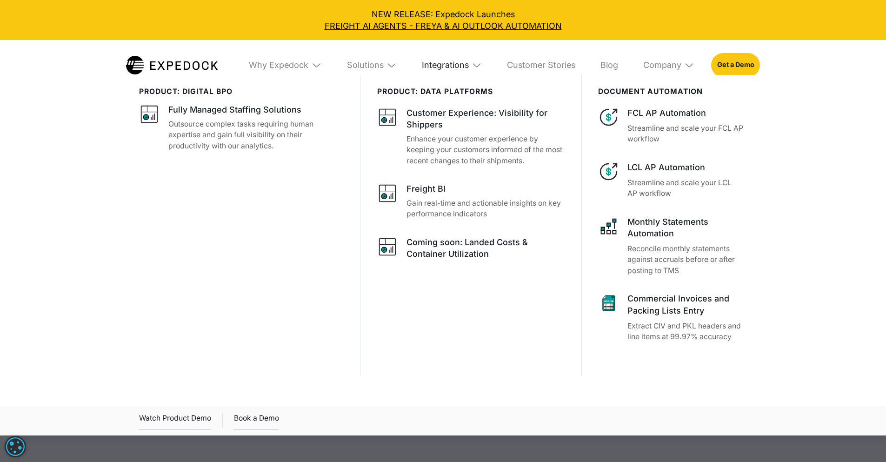
click at [469, 68] on div "Integrations" at bounding box center [445, 65] width 47 height 10
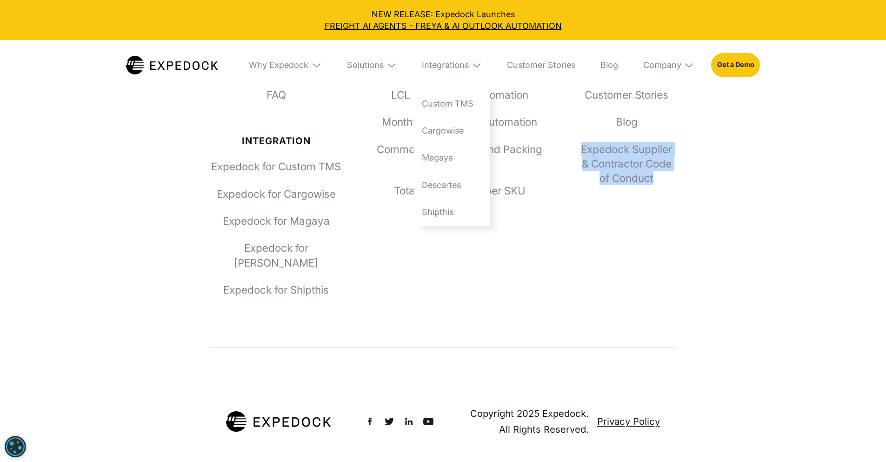
click at [390, 68] on img at bounding box center [392, 65] width 10 height 10
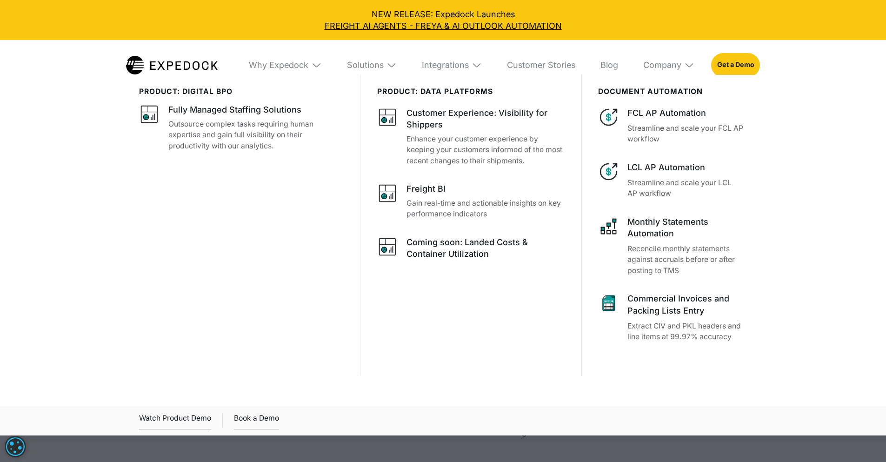
click at [111, 171] on div "product: digital bpo Fully Managed Staffing Solutions Outsource complex tasks r…" at bounding box center [443, 243] width 668 height 336
click at [326, 362] on div "product: digital bpo Fully Managed Staffing Solutions Outsource complex tasks r…" at bounding box center [249, 225] width 221 height 301
click at [379, 55] on div "Solutions" at bounding box center [372, 65] width 67 height 50
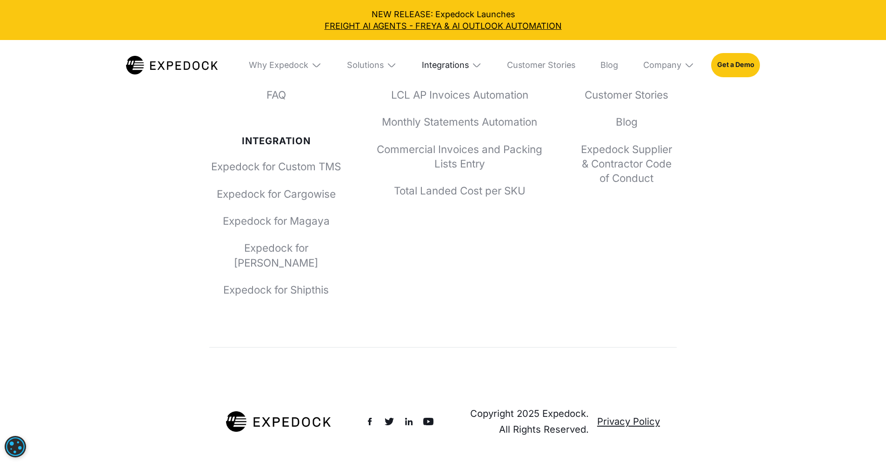
click at [440, 66] on div "Integrations" at bounding box center [445, 65] width 47 height 10
click at [454, 109] on link "Custom TMS" at bounding box center [452, 103] width 77 height 27
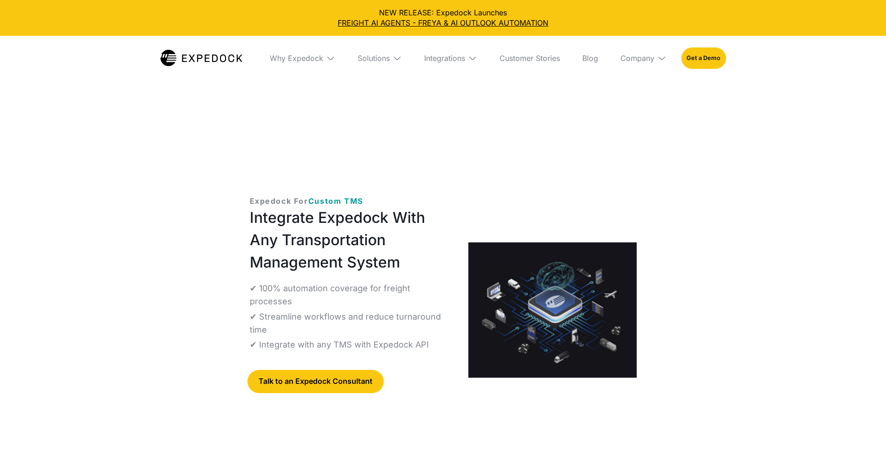
select select
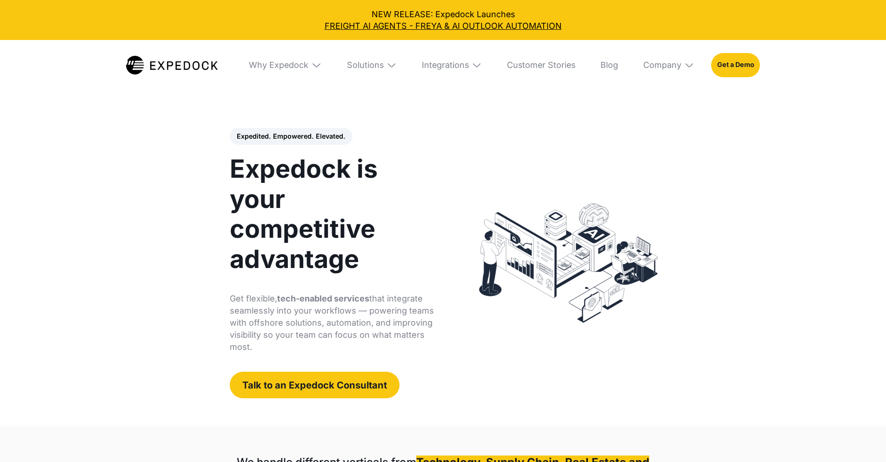
select select
click at [383, 69] on div "Solutions" at bounding box center [365, 65] width 37 height 10
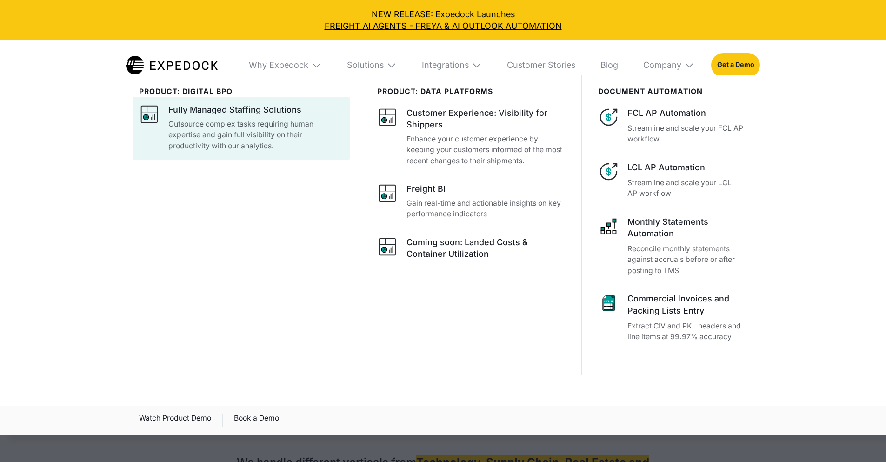
click at [260, 112] on div "Fully Managed Staffing Solutions" at bounding box center [234, 110] width 133 height 12
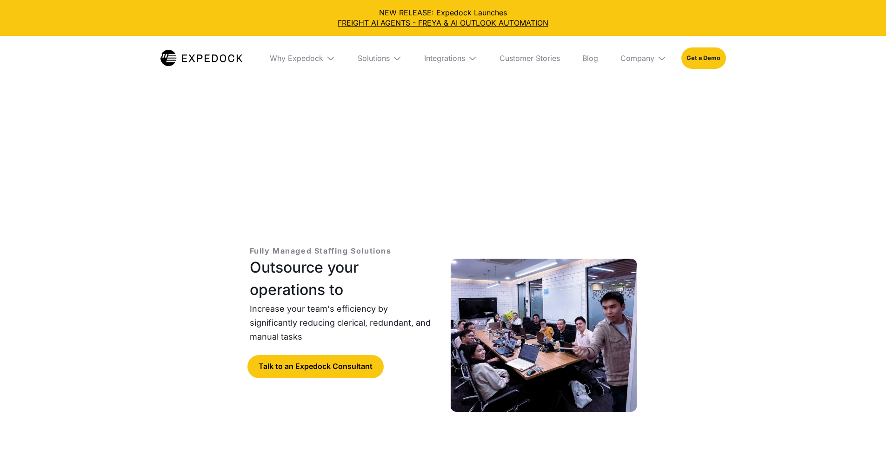
select select
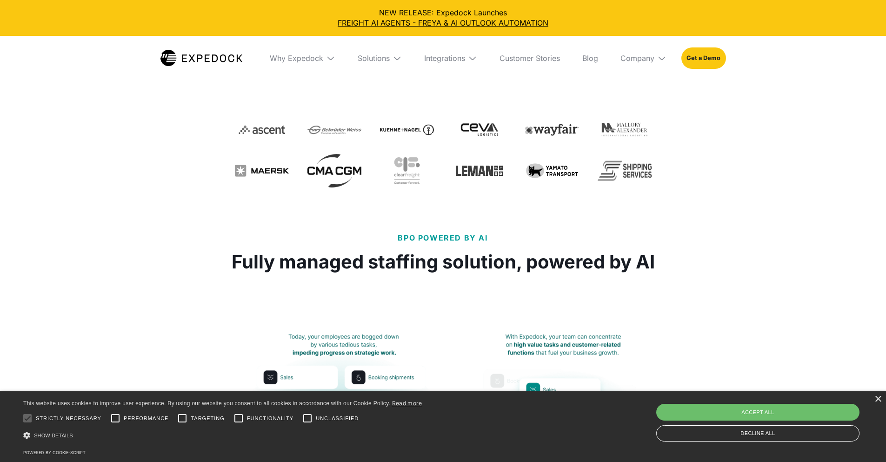
scroll to position [372, 0]
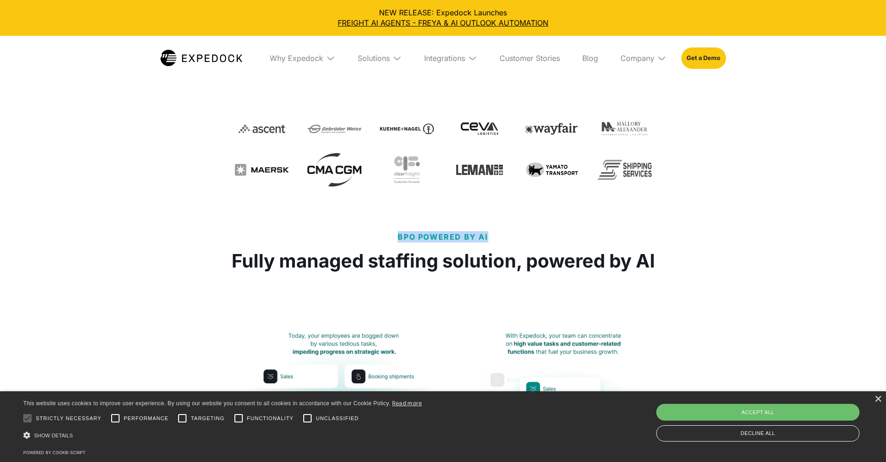
drag, startPoint x: 508, startPoint y: 179, endPoint x: 380, endPoint y: 178, distance: 128.9
click at [380, 231] on div "BPO Powered by AI Fully managed staffing solution, powered by AI" at bounding box center [443, 251] width 423 height 41
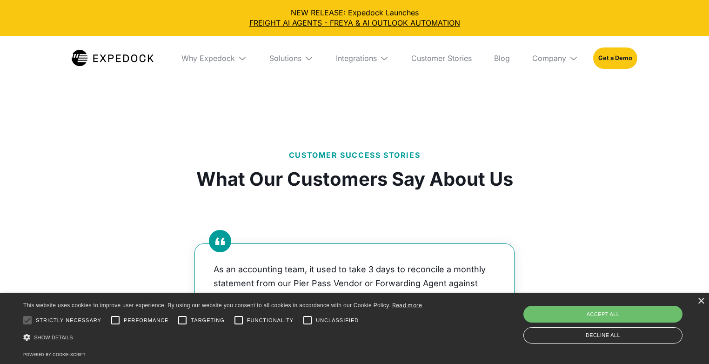
scroll to position [4689, 0]
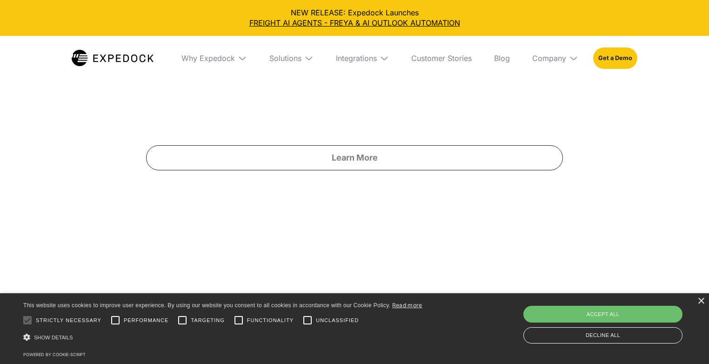
click at [332, 114] on div "How It Works Get started in 4 weeks We set up everything for you - including re…" at bounding box center [354, 17] width 417 height 366
click at [336, 145] on link "Learn More" at bounding box center [354, 157] width 417 height 25
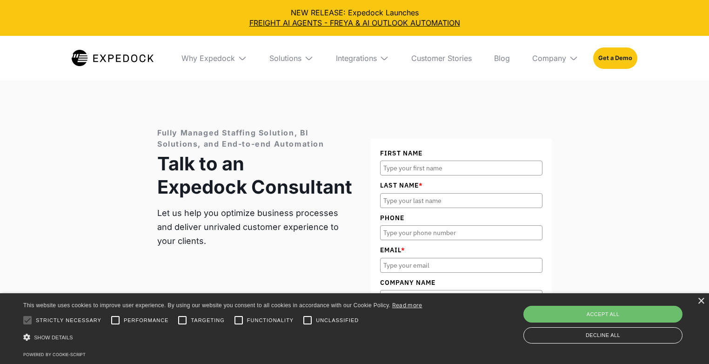
scroll to position [5249, 0]
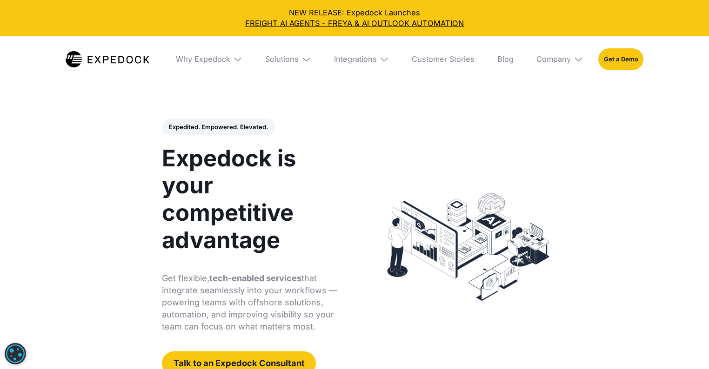
select select
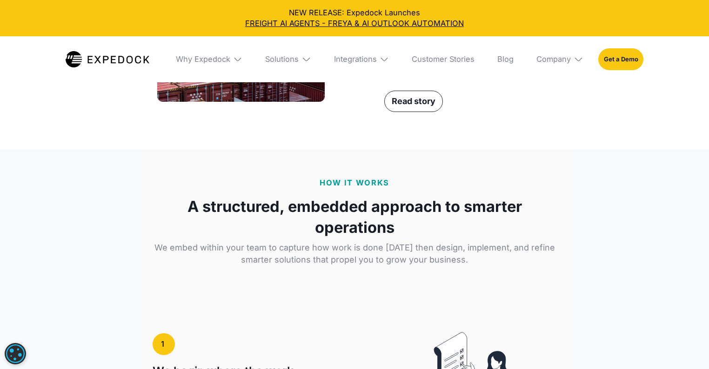
scroll to position [357, 0]
